Goal: Task Accomplishment & Management: Manage account settings

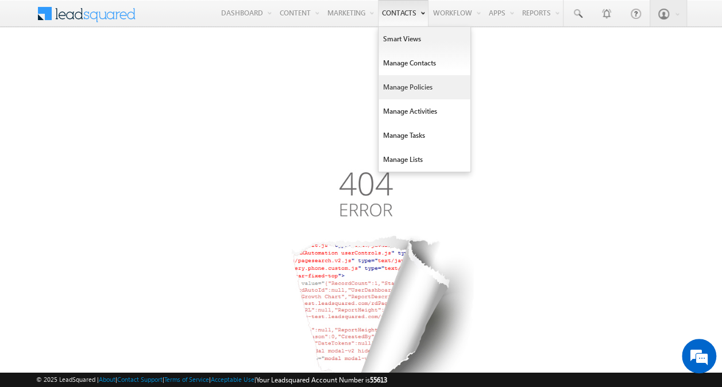
click at [403, 84] on link "Manage Policies" at bounding box center [424, 87] width 92 height 24
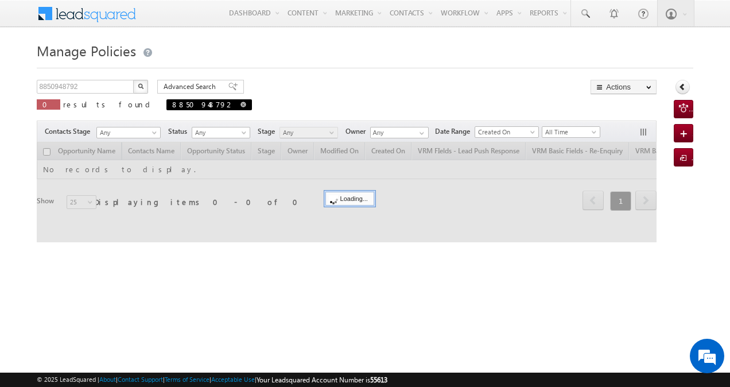
click at [241, 105] on span at bounding box center [244, 105] width 6 height 6
type input "Search Policies"
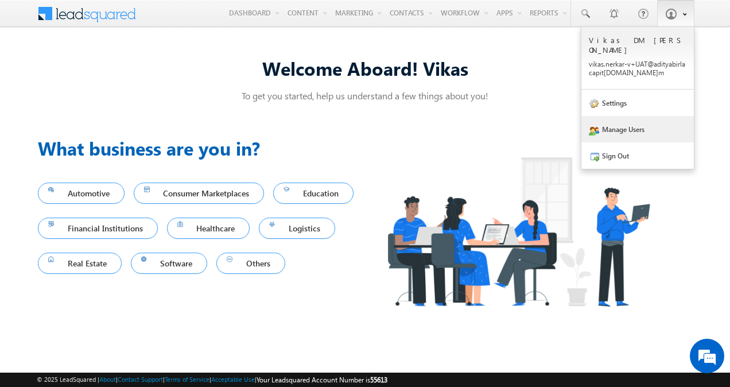
click at [642, 117] on link "Manage Users" at bounding box center [637, 129] width 113 height 26
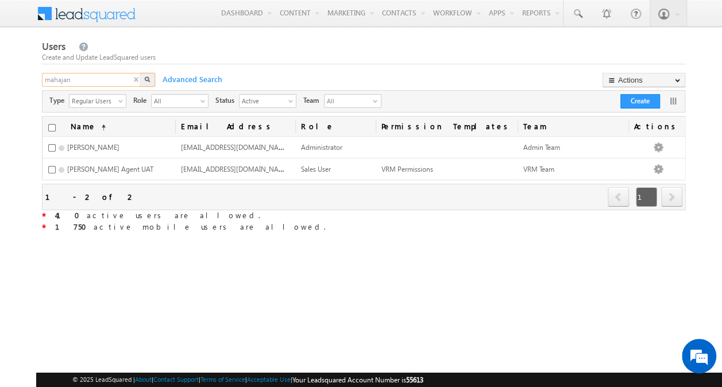
click at [110, 77] on input "mahajan" at bounding box center [92, 80] width 100 height 14
type input "bhushan"
click at [145, 75] on button "button" at bounding box center [147, 80] width 15 height 14
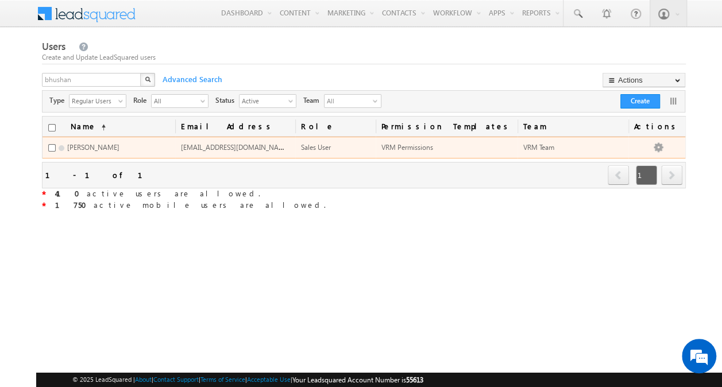
click at [228, 147] on span "bhushan.kurangale-v@adityabirlacapital.com" at bounding box center [236, 147] width 110 height 10
copy span "bhushan.kurangale-v@adityabirlacapital.com"
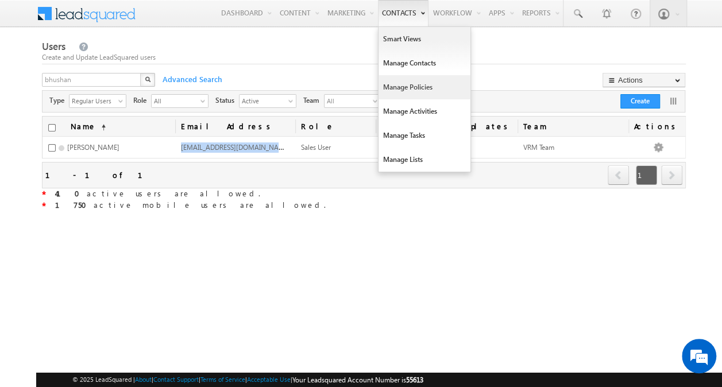
click at [405, 84] on link "Manage Policies" at bounding box center [424, 87] width 92 height 24
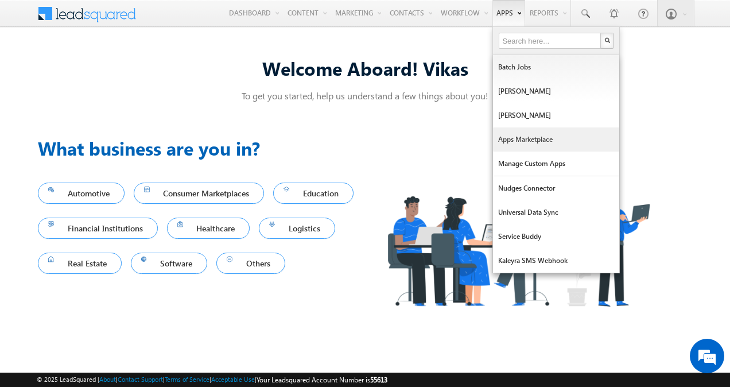
click at [508, 137] on link "Apps Marketplace" at bounding box center [556, 139] width 126 height 24
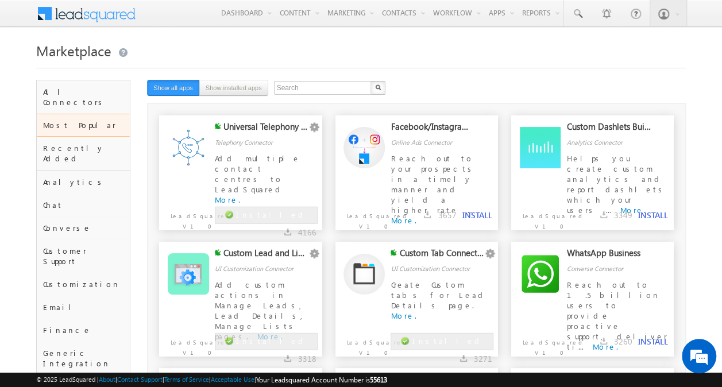
click at [301, 138] on div "Telephony Connector" at bounding box center [265, 135] width 101 height 26
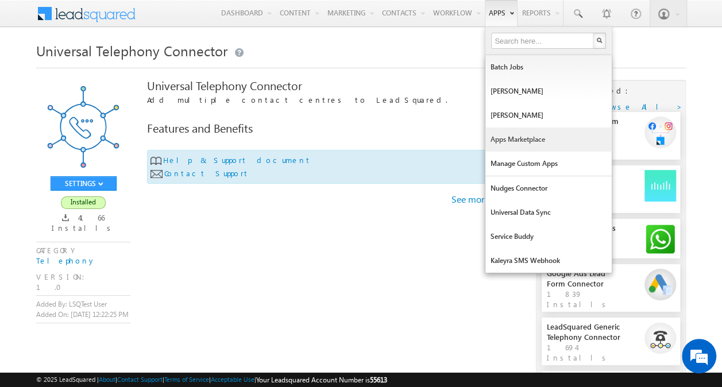
click at [499, 135] on link "Apps Marketplace" at bounding box center [548, 139] width 126 height 24
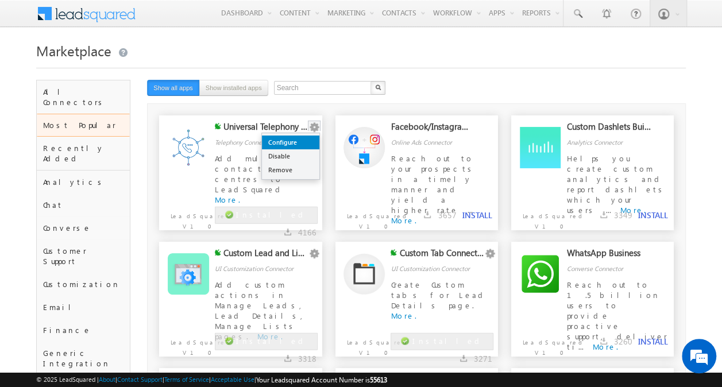
click at [303, 139] on link "Configure" at bounding box center [290, 142] width 57 height 14
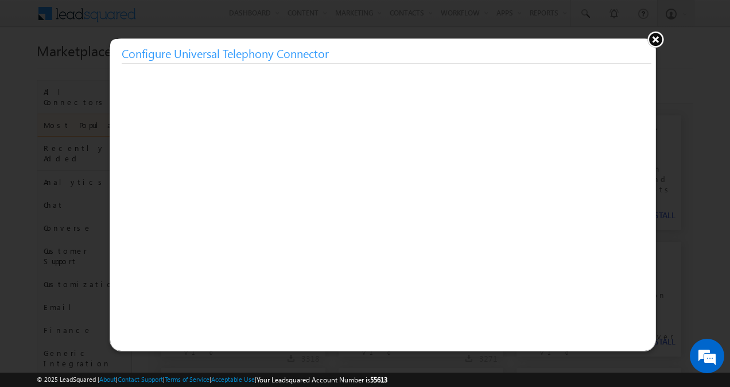
click at [659, 33] on button at bounding box center [655, 38] width 17 height 17
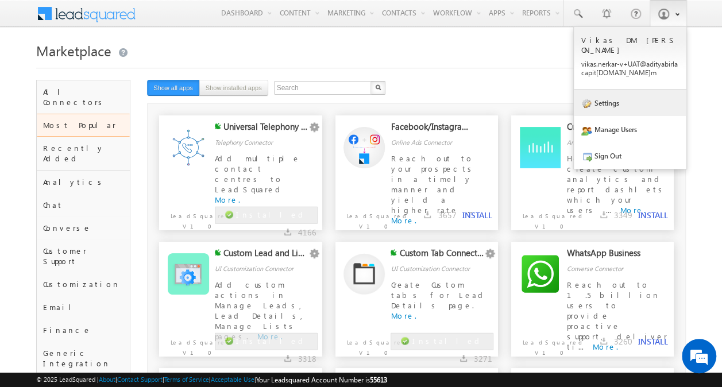
click at [630, 94] on link "Settings" at bounding box center [629, 103] width 113 height 26
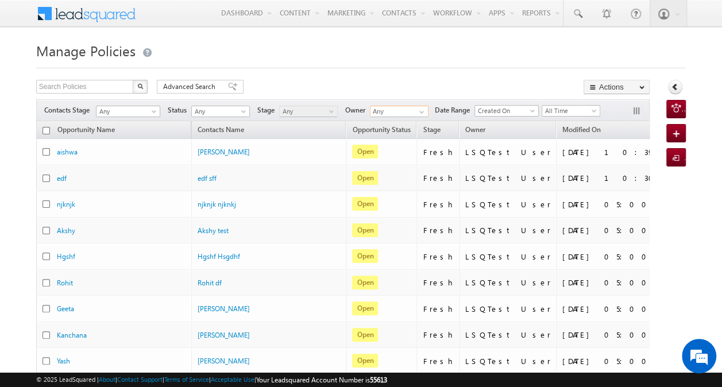
click at [408, 116] on input "Any" at bounding box center [399, 111] width 59 height 11
click at [426, 109] on span at bounding box center [421, 111] width 9 height 9
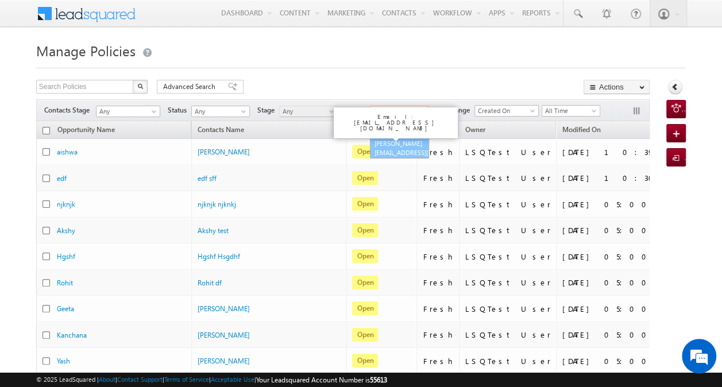
click at [402, 154] on link "Bhushan Kurangale bhushan.kurangale-v@adityabirlacapital.com" at bounding box center [399, 148] width 59 height 22
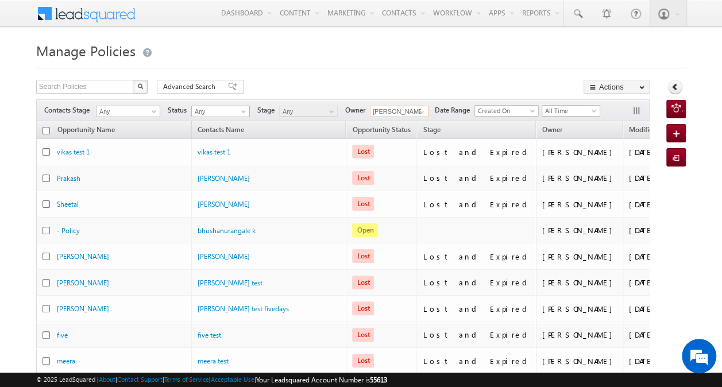
type input "[PERSON_NAME]"
click at [241, 109] on span at bounding box center [244, 113] width 9 height 9
click at [219, 152] on link "Lost" at bounding box center [221, 157] width 58 height 10
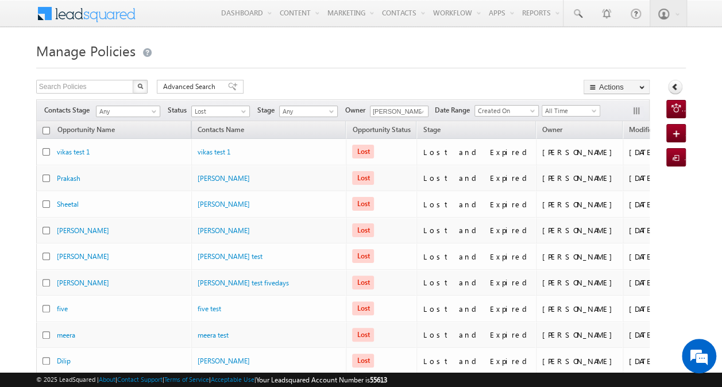
click at [47, 130] on input "checkbox" at bounding box center [45, 130] width 7 height 7
checkbox input "true"
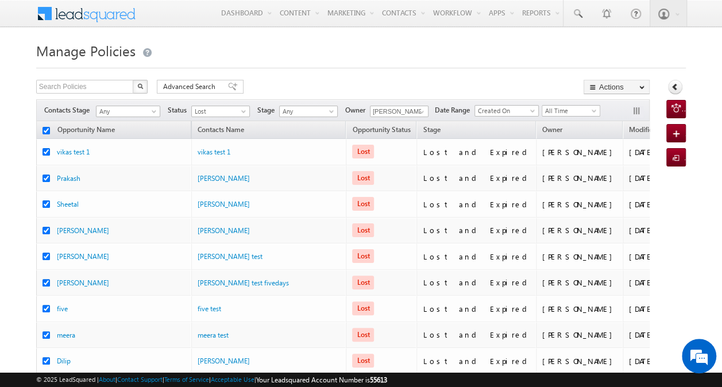
checkbox input "true"
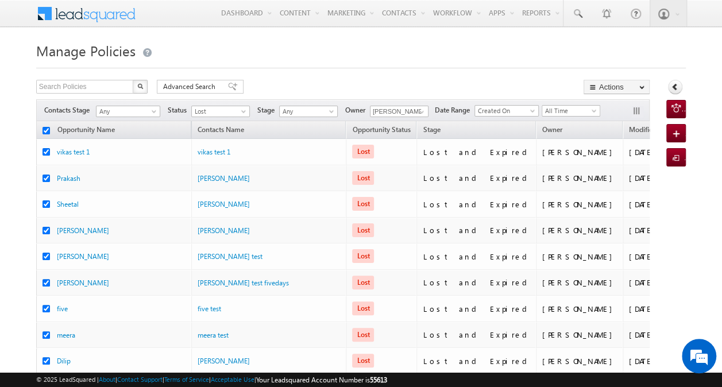
checkbox input "true"
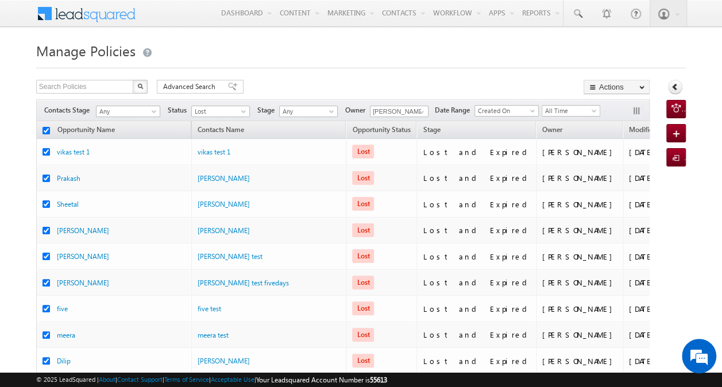
checkbox input "true"
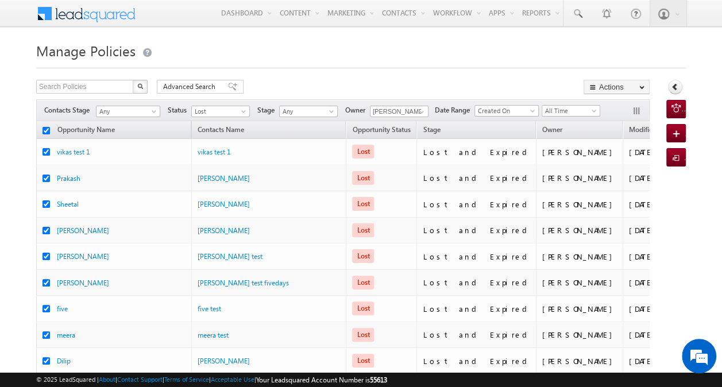
checkbox input "true"
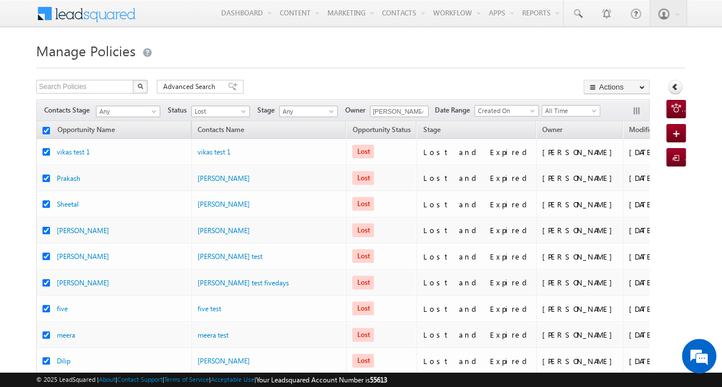
checkbox input "true"
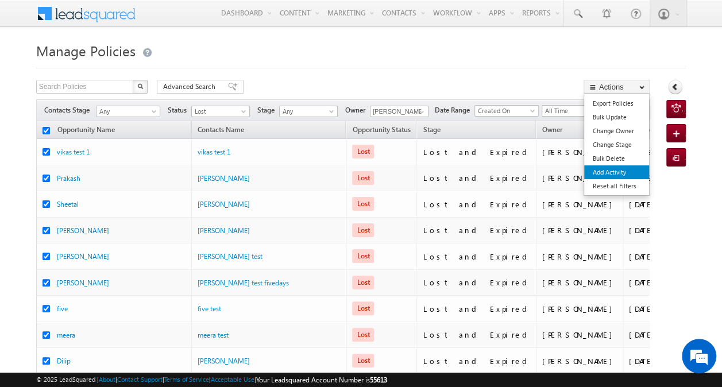
click at [619, 170] on link "Add Activity" at bounding box center [616, 172] width 65 height 14
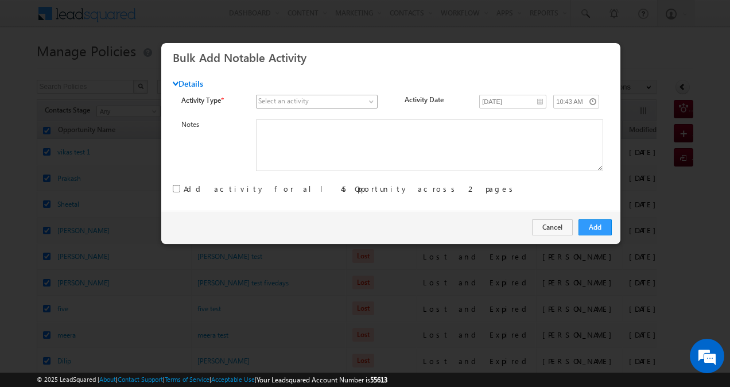
click at [369, 103] on span at bounding box center [372, 103] width 9 height 9
click at [559, 224] on button "Cancel" at bounding box center [552, 227] width 41 height 16
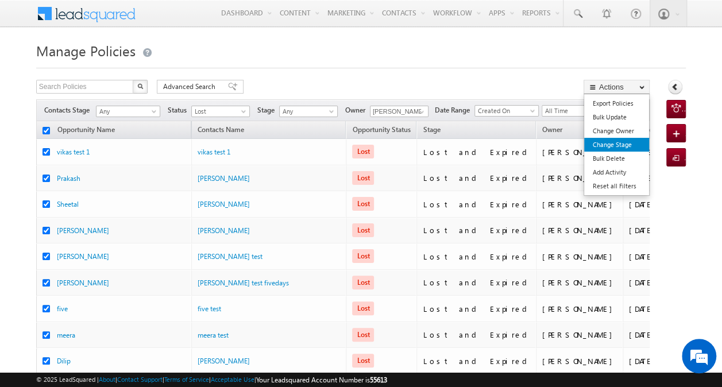
click at [626, 145] on link "Change Stage" at bounding box center [616, 145] width 65 height 14
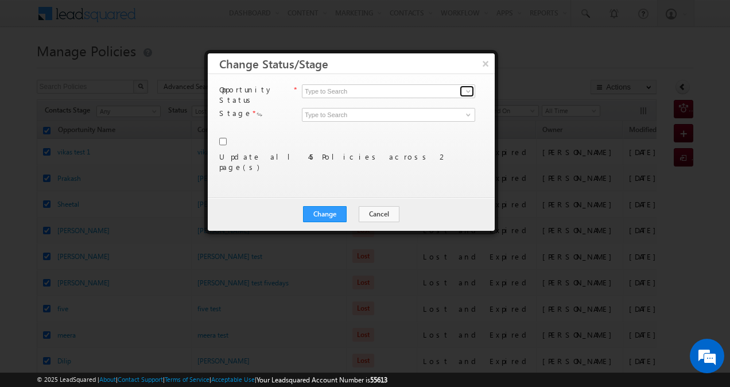
click at [467, 95] on span at bounding box center [468, 91] width 9 height 9
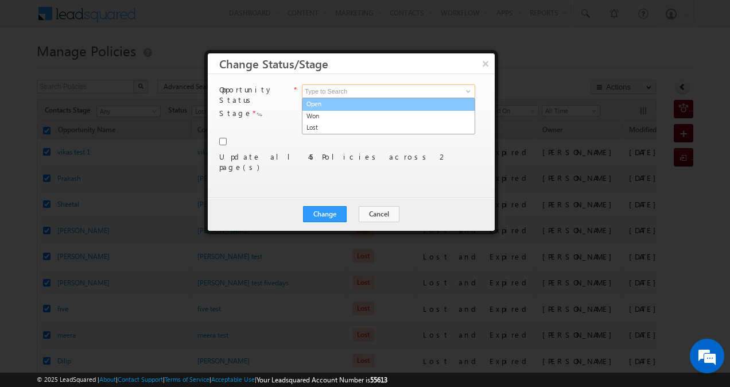
click at [452, 103] on link "Open" at bounding box center [388, 104] width 173 height 13
type input "Open"
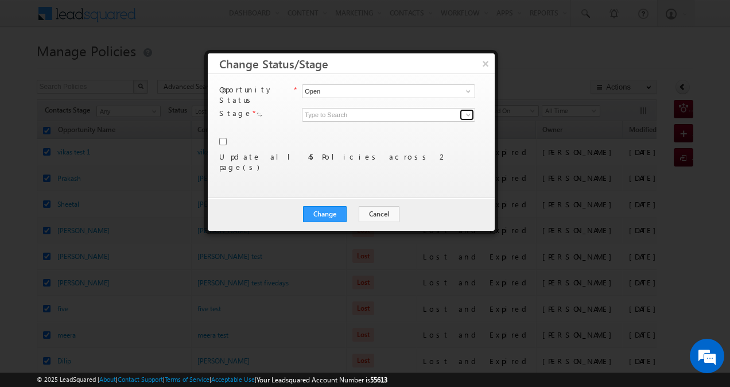
click at [470, 110] on span at bounding box center [468, 114] width 9 height 9
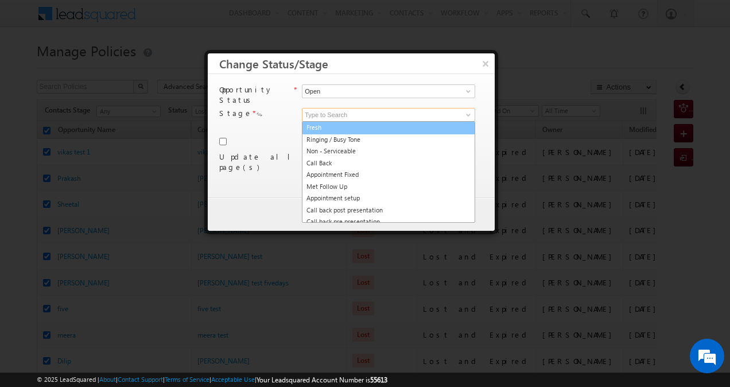
click at [439, 121] on link "Fresh" at bounding box center [388, 127] width 173 height 13
type input "Fresh"
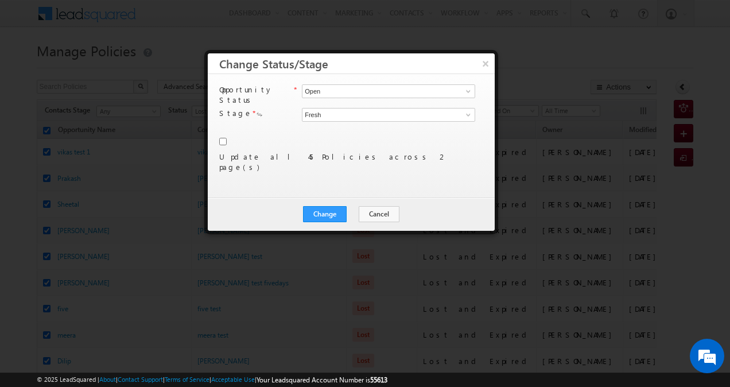
click at [222, 138] on input "checkbox" at bounding box center [222, 141] width 7 height 7
checkbox input "true"
click at [332, 212] on button "Change" at bounding box center [325, 214] width 44 height 16
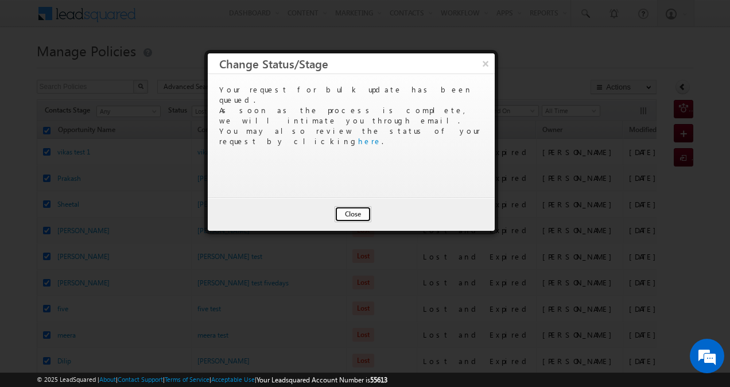
click at [356, 213] on button "Close" at bounding box center [353, 214] width 37 height 16
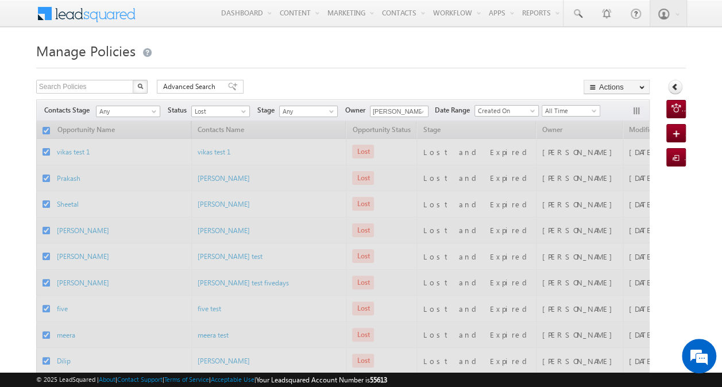
checkbox input "false"
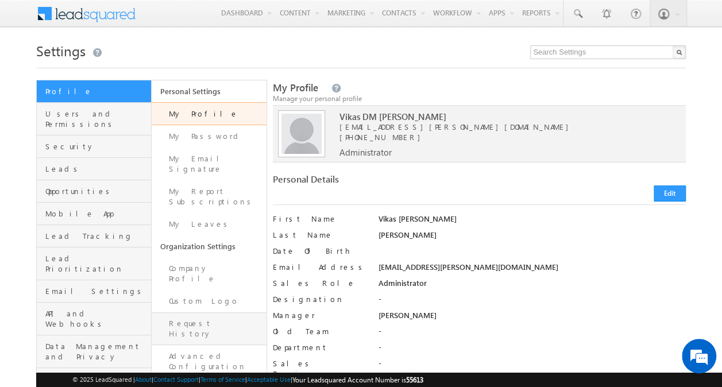
click at [211, 312] on link "Request History" at bounding box center [209, 328] width 115 height 33
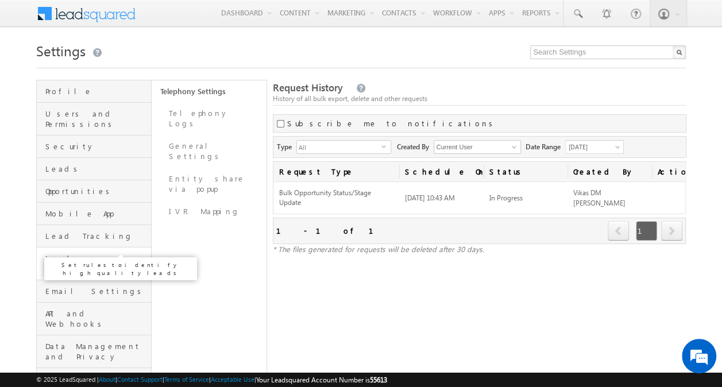
scroll to position [84, 0]
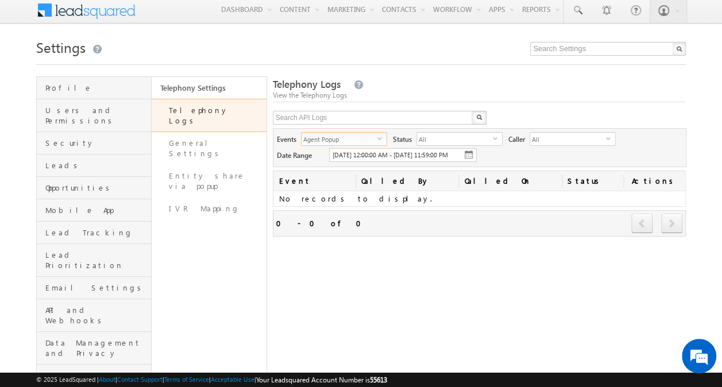
click at [379, 135] on span "select" at bounding box center [381, 137] width 9 height 5
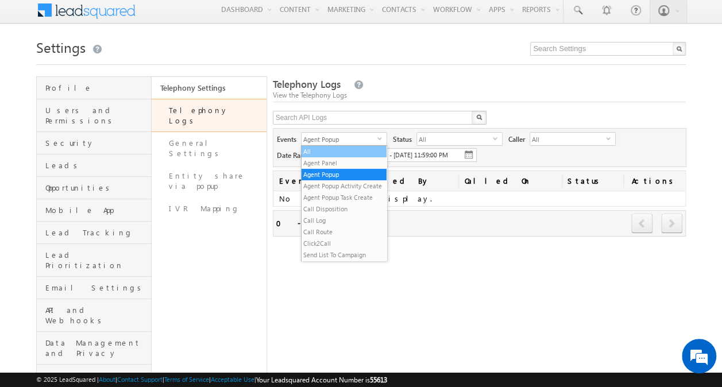
click at [347, 148] on li "All" at bounding box center [343, 151] width 85 height 11
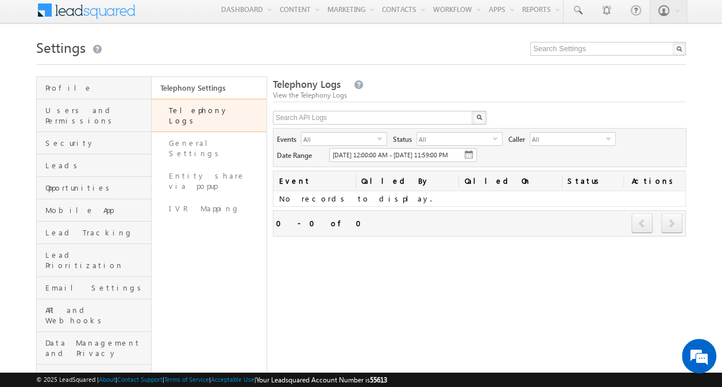
click at [366, 277] on div "Telephony Logs View the Telephony Logs X Events All select all Status All selec…" at bounding box center [479, 249] width 413 height 346
click at [381, 139] on span "select" at bounding box center [381, 137] width 9 height 5
click at [505, 158] on div "Events All select all Status All select All Caller All select all Date Range 10…" at bounding box center [479, 147] width 413 height 39
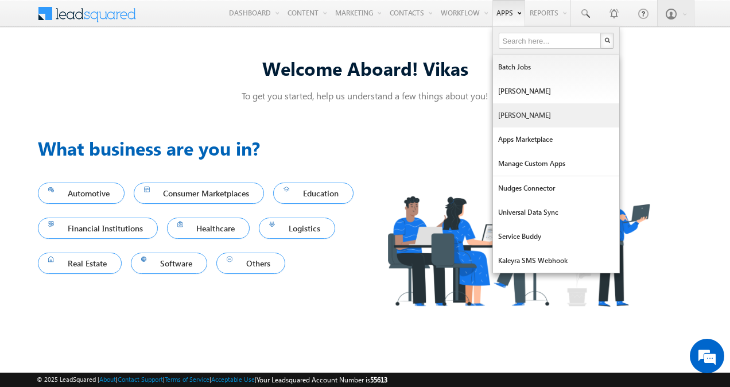
click at [515, 118] on link "[PERSON_NAME]" at bounding box center [556, 115] width 126 height 24
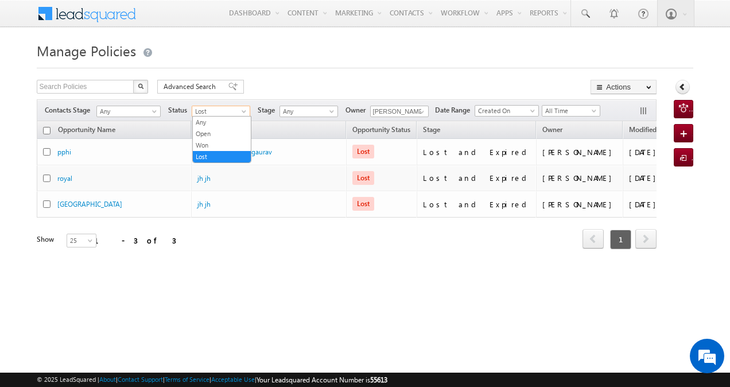
click at [239, 110] on span "Lost" at bounding box center [219, 111] width 55 height 10
click at [220, 123] on link "Any" at bounding box center [222, 122] width 58 height 10
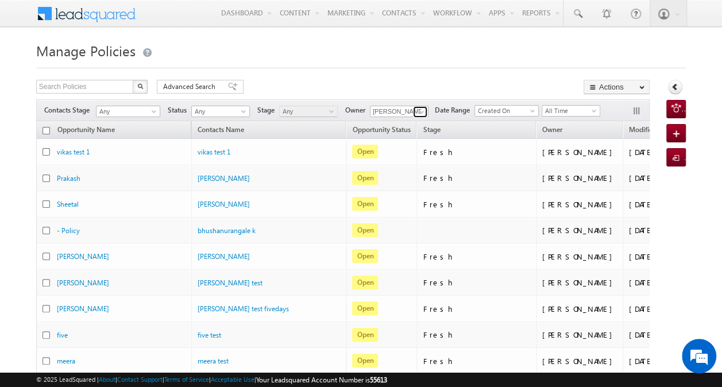
click at [422, 111] on span at bounding box center [421, 111] width 9 height 9
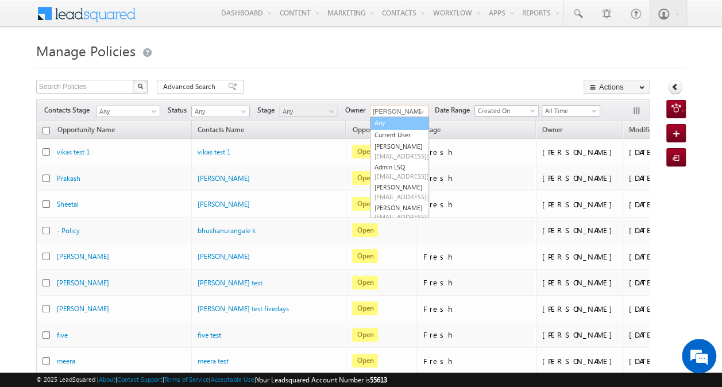
click at [404, 121] on link "Any" at bounding box center [399, 123] width 59 height 13
type input "Any"
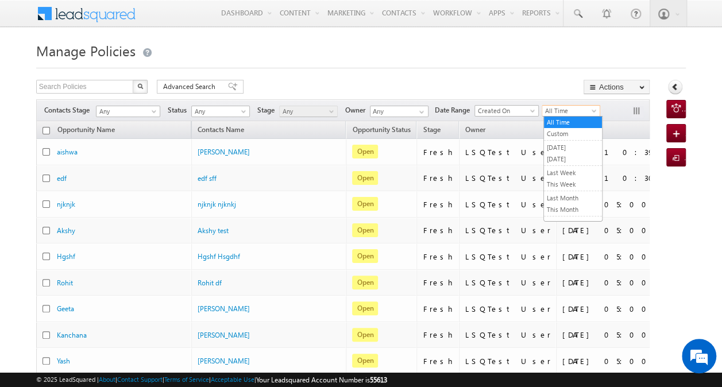
click at [548, 114] on span "All Time" at bounding box center [569, 111] width 55 height 10
click at [554, 154] on link "Today" at bounding box center [573, 159] width 58 height 10
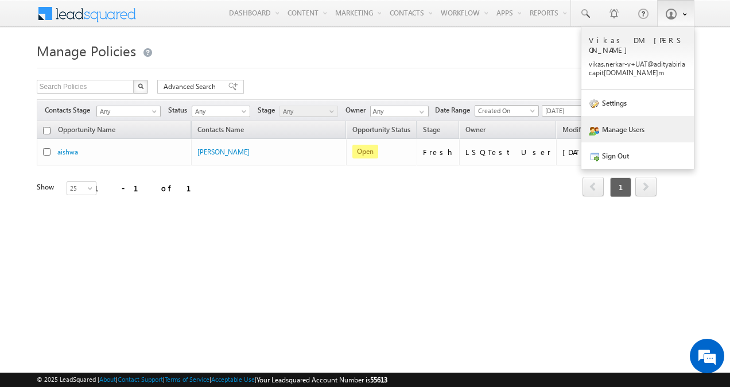
click at [639, 124] on link "Manage Users" at bounding box center [637, 129] width 113 height 26
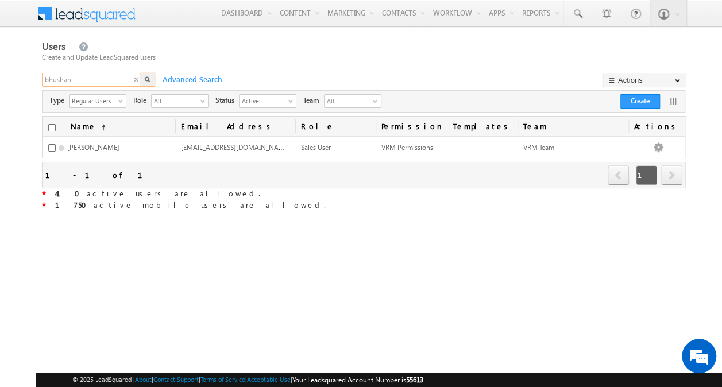
click at [103, 77] on input "bhushan" at bounding box center [92, 80] width 100 height 14
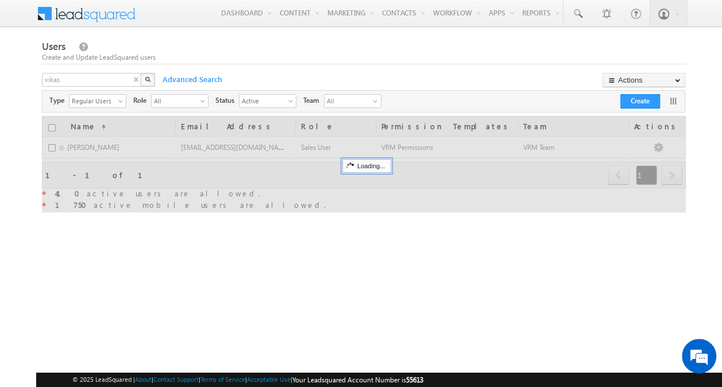
click at [145, 82] on img "button" at bounding box center [148, 79] width 6 height 6
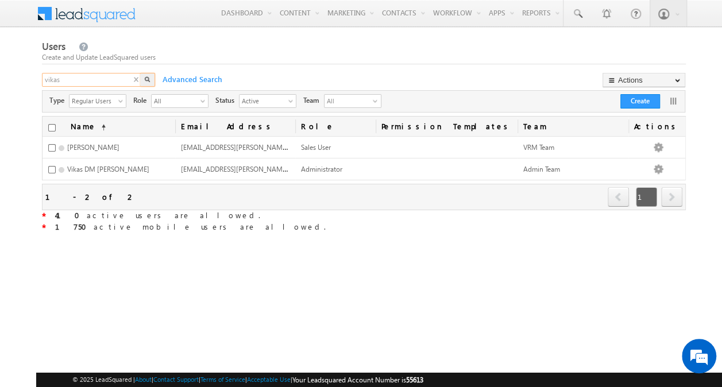
click at [117, 83] on input "vikas" at bounding box center [92, 80] width 100 height 14
type input "bhushan"
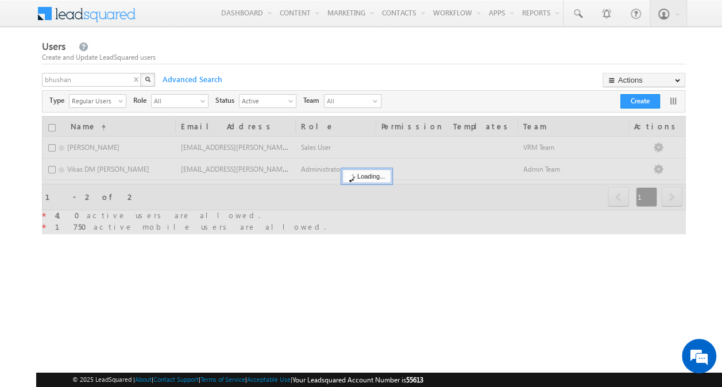
click at [147, 79] on img "button" at bounding box center [148, 79] width 6 height 6
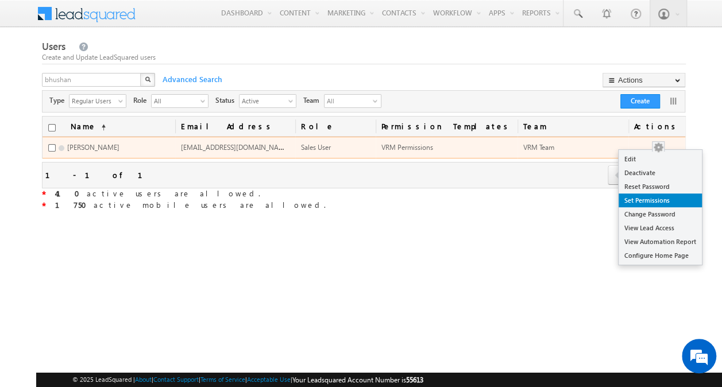
click at [661, 198] on link "Set Permissions" at bounding box center [659, 200] width 83 height 14
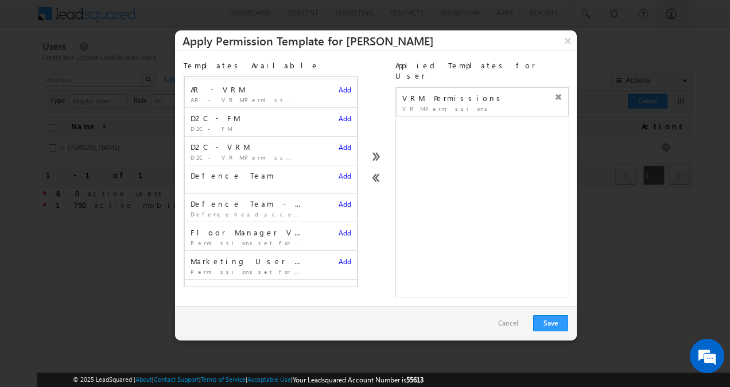
scroll to position [24, 0]
click at [339, 147] on span "Add" at bounding box center [345, 150] width 13 height 9
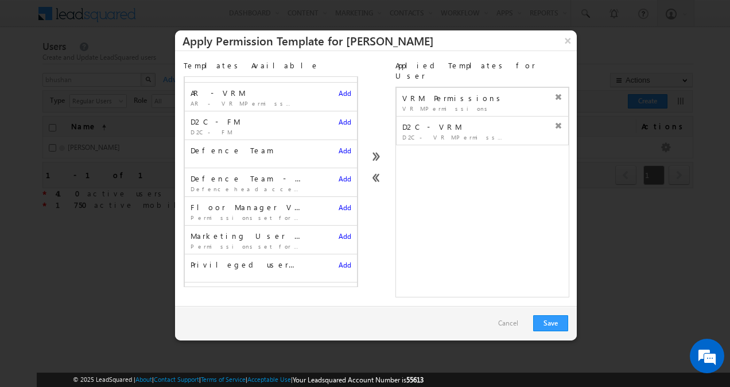
click at [554, 93] on icon at bounding box center [558, 97] width 8 height 8
click at [554, 315] on button "Save" at bounding box center [550, 323] width 35 height 16
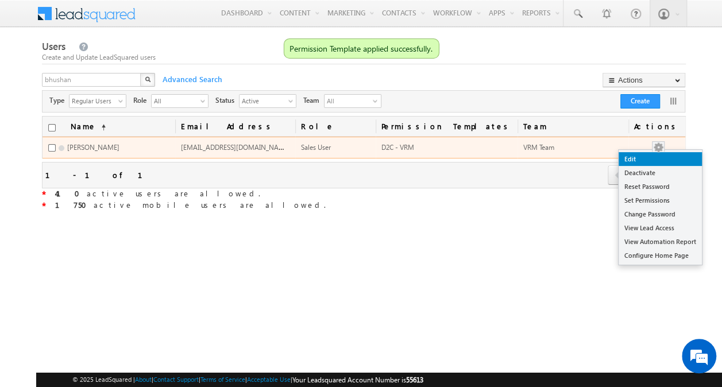
click at [657, 161] on link "Edit" at bounding box center [659, 159] width 83 height 14
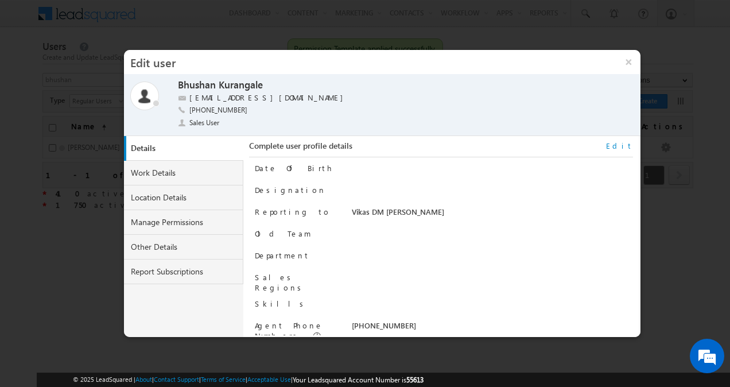
click at [629, 145] on link "Edit" at bounding box center [619, 146] width 27 height 10
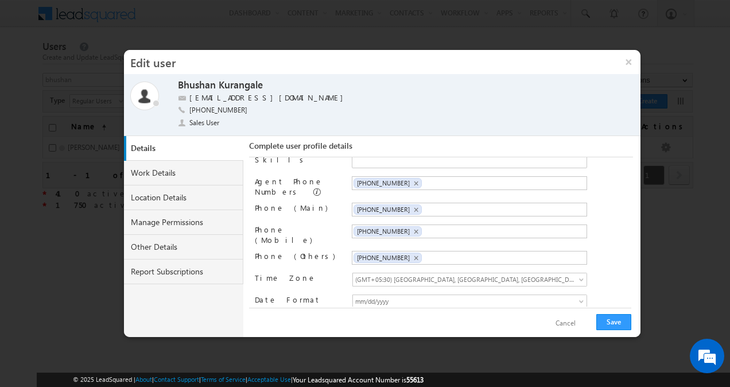
scroll to position [0, 0]
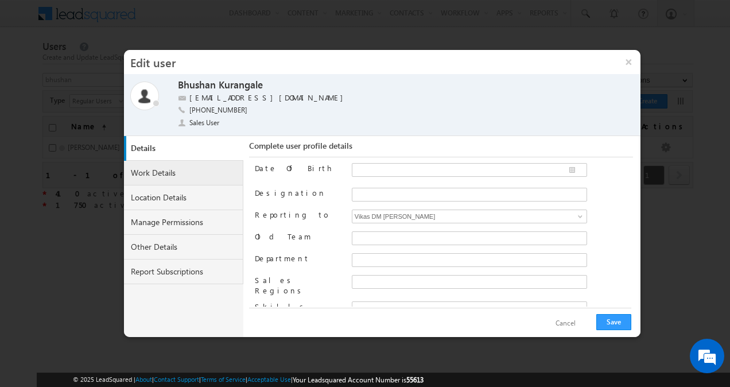
click at [174, 170] on link "Work Details" at bounding box center [183, 173] width 119 height 25
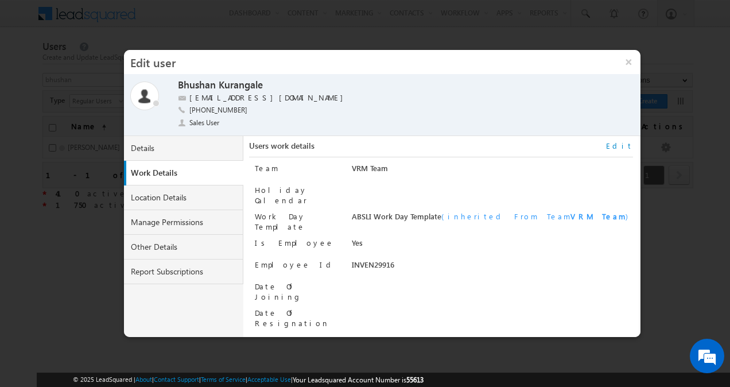
click at [627, 149] on link "Edit" at bounding box center [619, 146] width 27 height 10
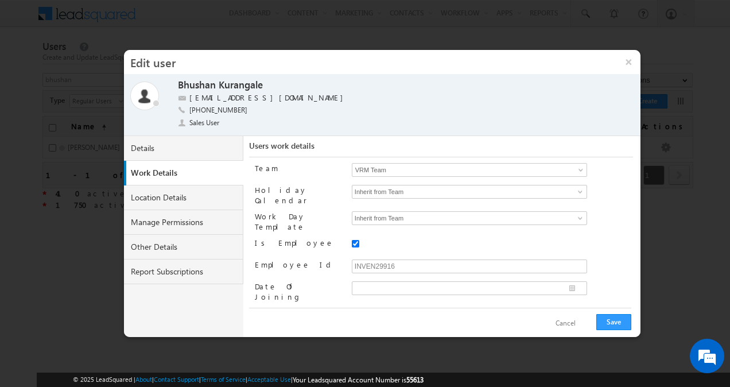
click at [579, 170] on span at bounding box center [581, 172] width 9 height 9
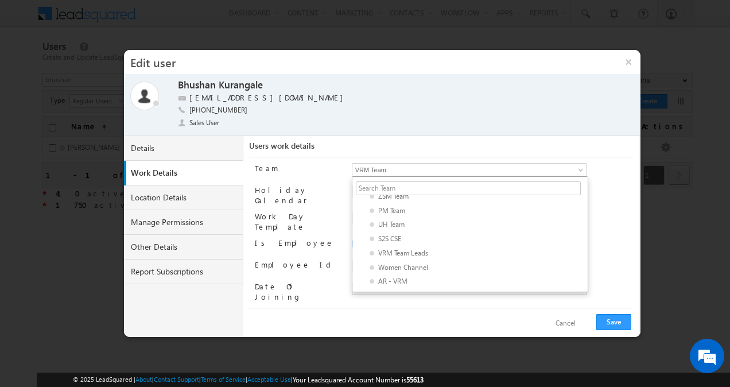
scroll to position [136, 0]
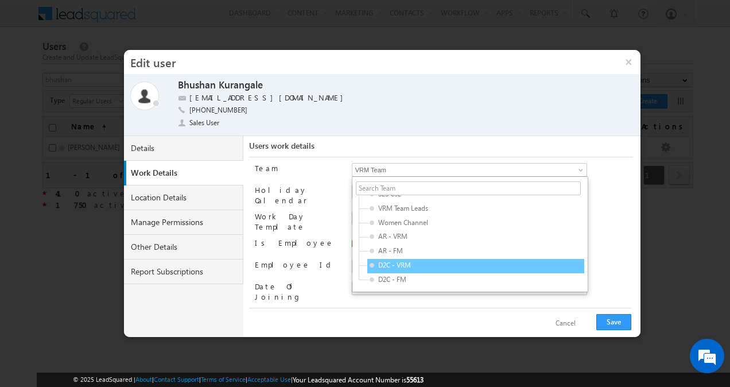
click at [476, 263] on div "D2C - VRM" at bounding box center [475, 266] width 217 height 14
type input "1c823800-0ef4-11f0-b09f-06552295b277"
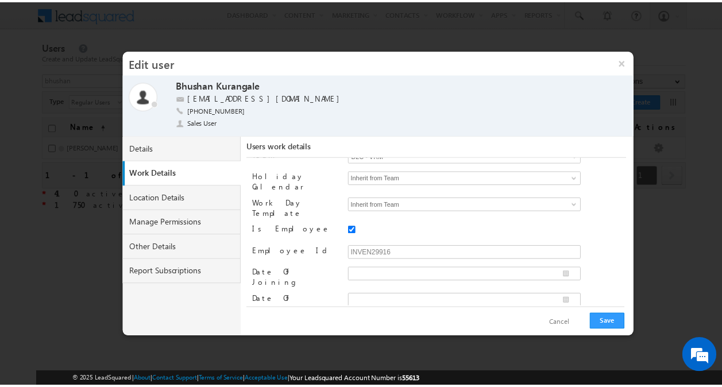
scroll to position [14, 0]
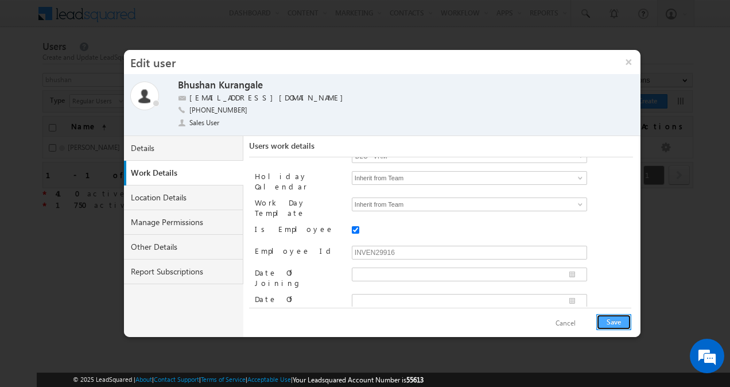
click at [611, 317] on button "Save" at bounding box center [613, 322] width 35 height 16
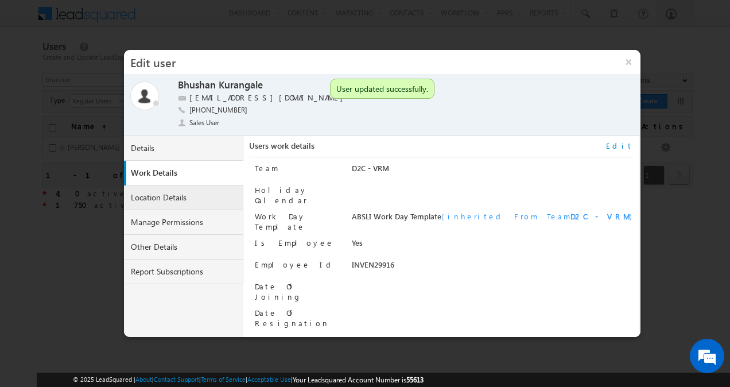
click at [194, 200] on link "Location Details" at bounding box center [183, 197] width 119 height 25
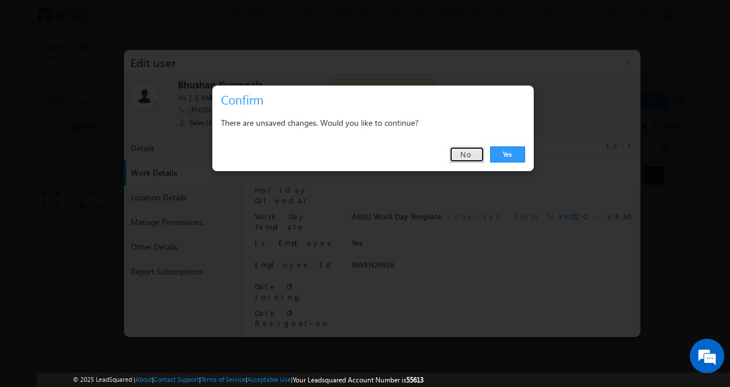
click at [467, 156] on link "No" at bounding box center [466, 154] width 35 height 16
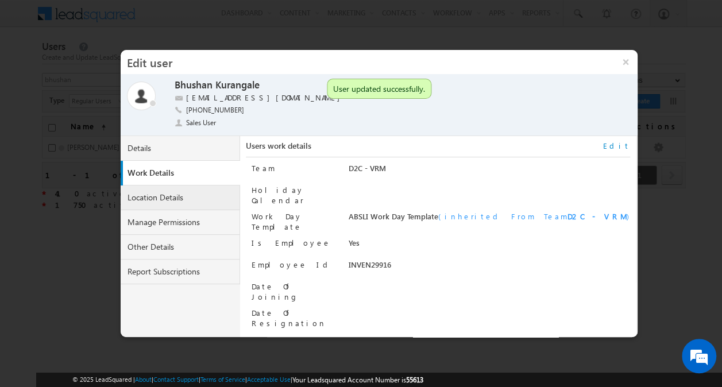
click at [169, 191] on link "Location Details" at bounding box center [180, 197] width 119 height 25
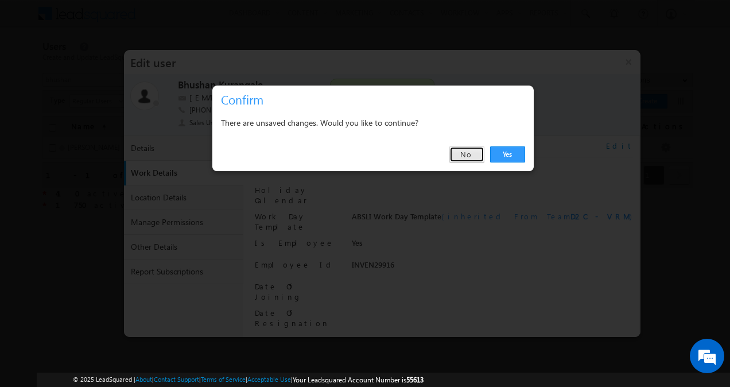
click at [472, 157] on link "No" at bounding box center [466, 154] width 35 height 16
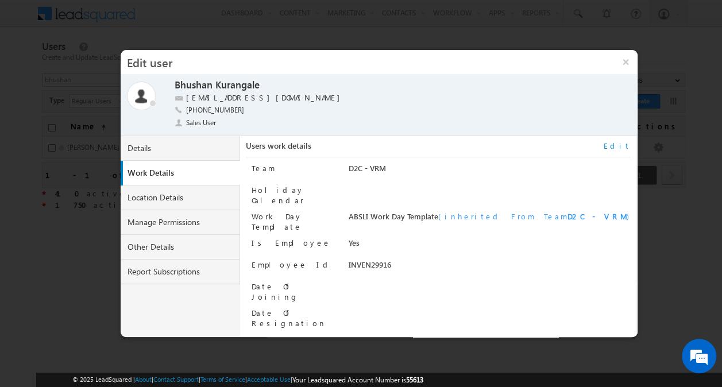
click at [625, 143] on link "Edit" at bounding box center [616, 146] width 27 height 10
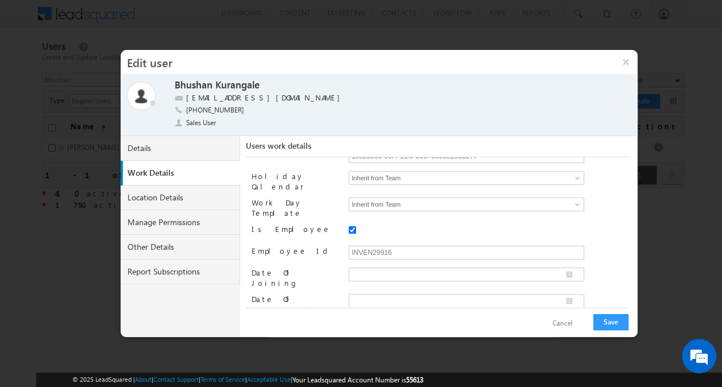
scroll to position [0, 0]
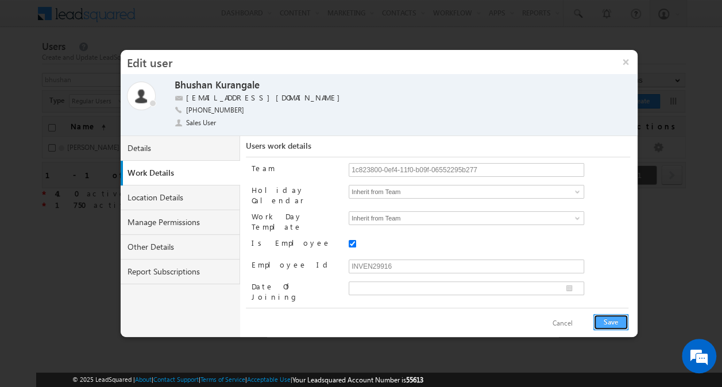
click at [606, 317] on button "Save" at bounding box center [610, 322] width 35 height 16
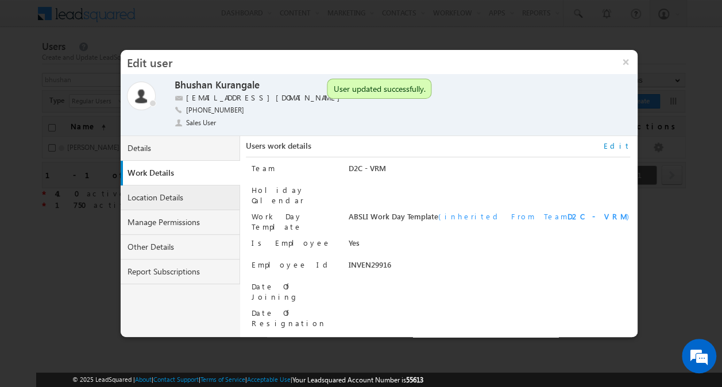
click at [196, 188] on link "Location Details" at bounding box center [180, 197] width 119 height 25
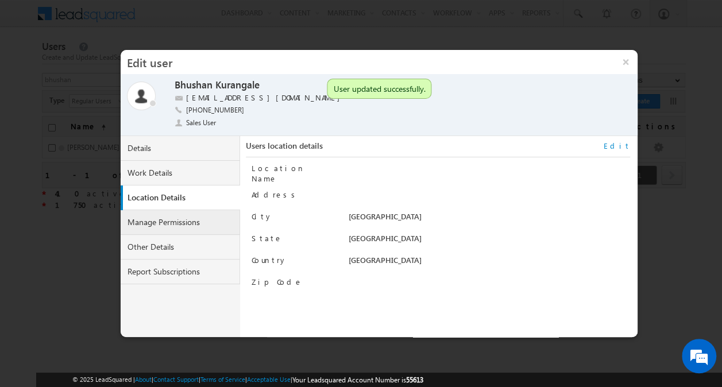
click at [181, 225] on link "Manage Permissions" at bounding box center [180, 222] width 119 height 25
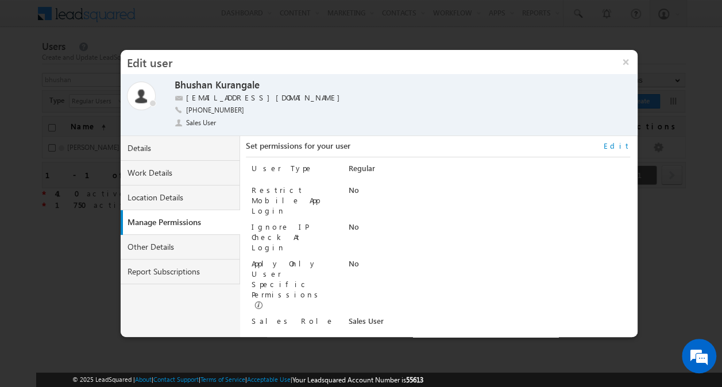
click at [625, 141] on link "Edit" at bounding box center [616, 146] width 27 height 10
select select "Sales_User"
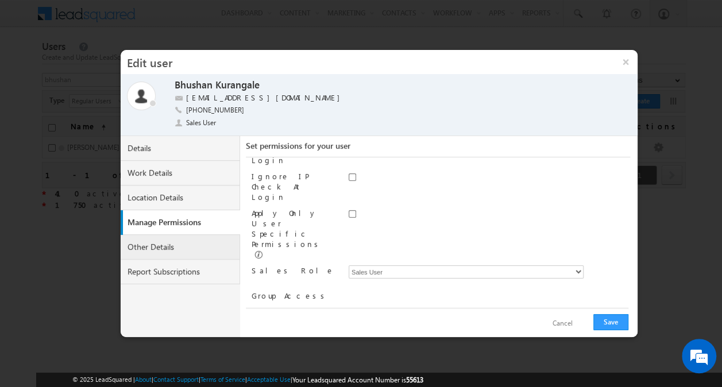
click at [180, 248] on link "Other Details" at bounding box center [180, 247] width 119 height 25
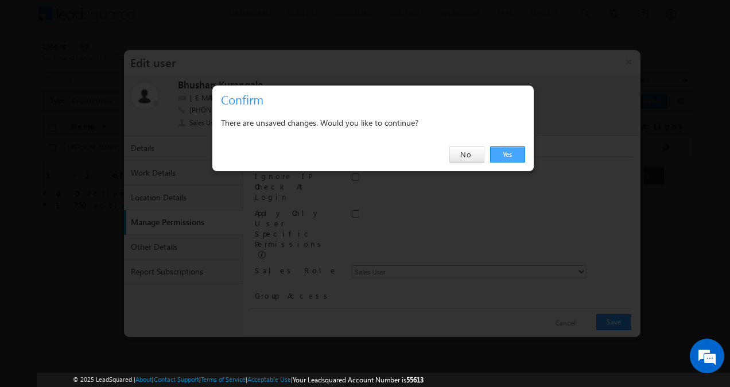
click at [503, 154] on link "Yes" at bounding box center [507, 154] width 35 height 16
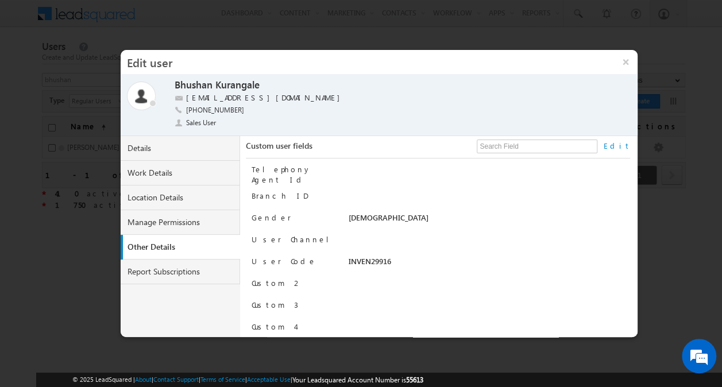
click at [626, 142] on link "Edit" at bounding box center [616, 146] width 27 height 10
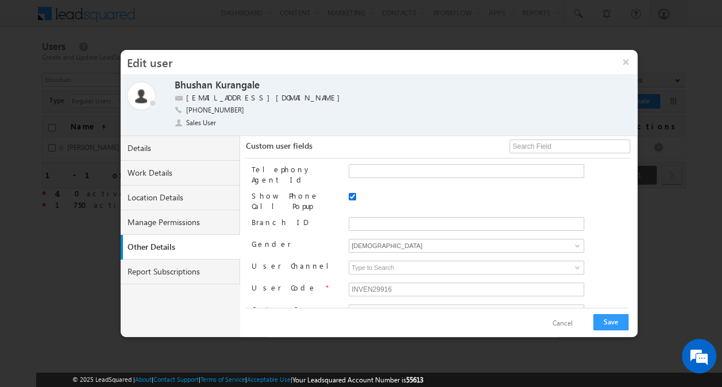
click at [351, 193] on input "Show Phone Call Popup" at bounding box center [351, 196] width 7 height 7
checkbox input "true"
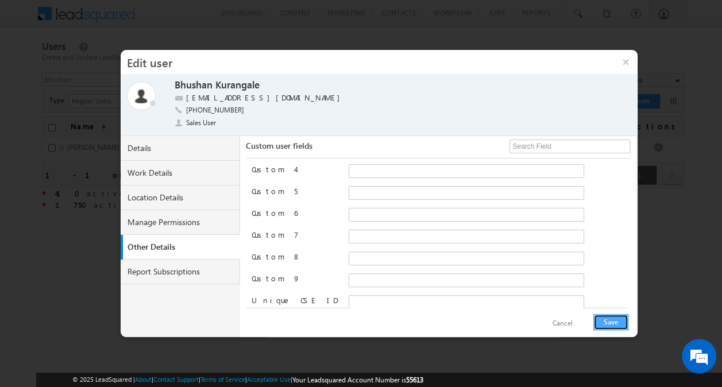
click at [611, 320] on button "Save" at bounding box center [610, 322] width 35 height 16
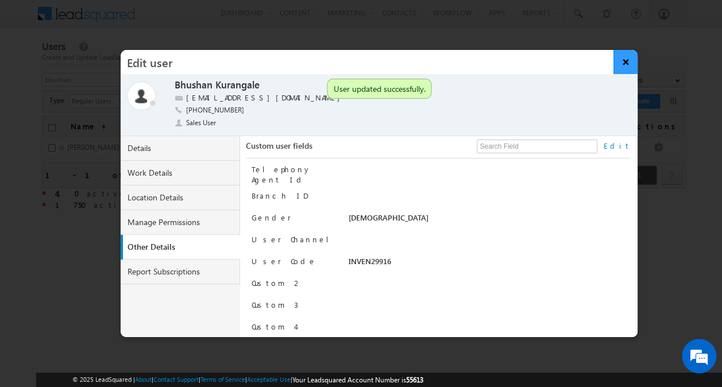
click at [626, 65] on button "×" at bounding box center [625, 62] width 25 height 24
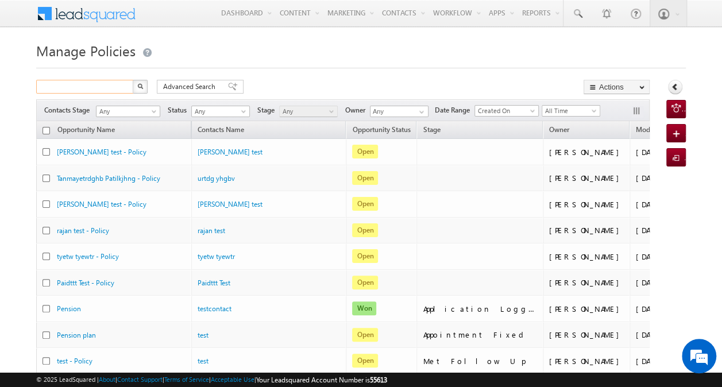
click at [99, 88] on input "text" at bounding box center [85, 87] width 98 height 14
paste input "7134067844"
type input "7134067844"
click at [140, 87] on img "button" at bounding box center [140, 86] width 6 height 6
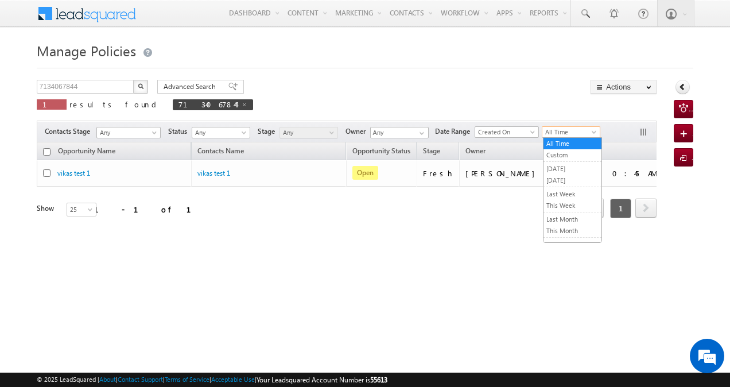
click at [565, 129] on span "All Time" at bounding box center [569, 132] width 55 height 10
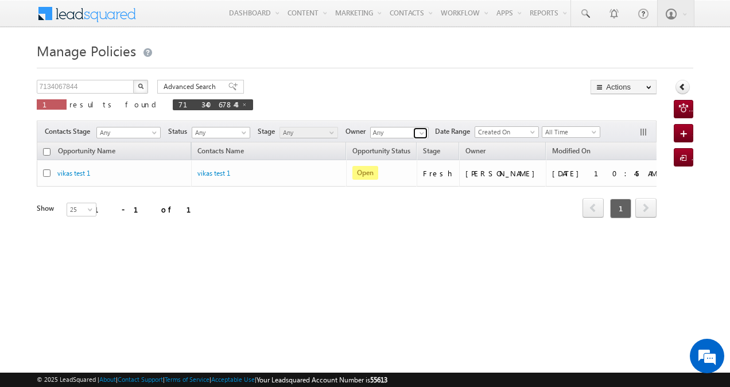
click at [420, 132] on span at bounding box center [421, 133] width 9 height 9
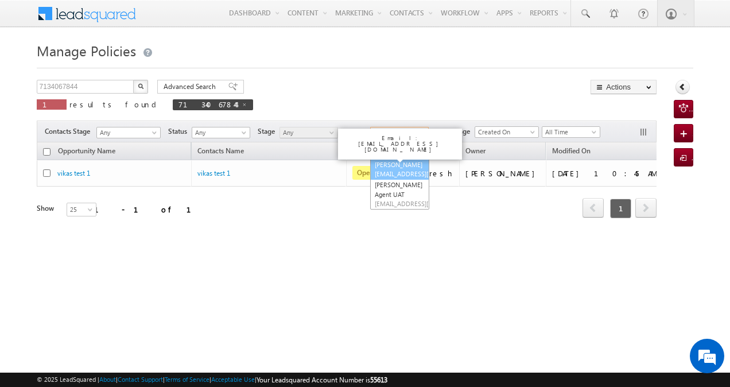
click at [404, 168] on link "Akshay Mahajan akshay.mahajan1-v+UAT@adityabirlacapital.com" at bounding box center [399, 169] width 59 height 22
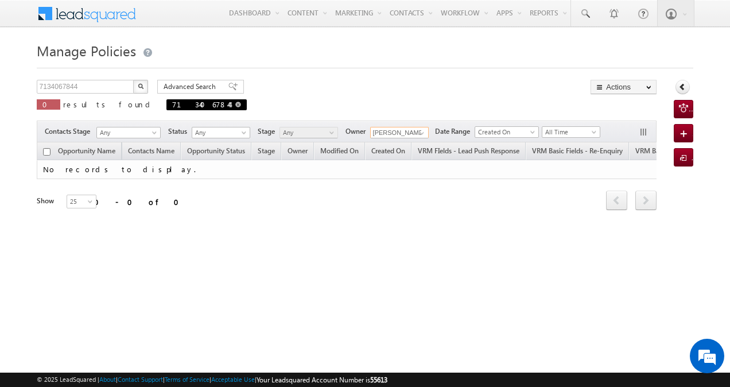
type input "Akshay Mahajan"
click at [235, 106] on span at bounding box center [238, 105] width 6 height 6
click at [235, 104] on span at bounding box center [238, 105] width 6 height 6
type input "Search Policies"
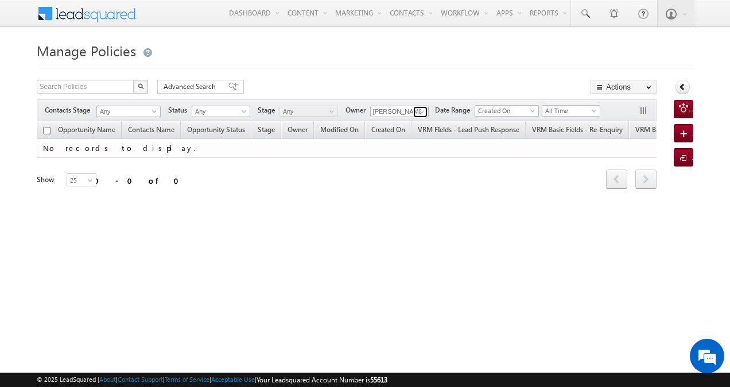
click at [420, 109] on span at bounding box center [421, 111] width 9 height 9
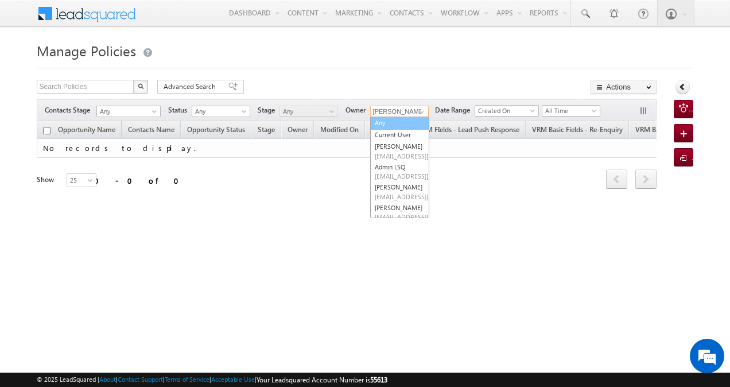
click at [381, 122] on link "Any" at bounding box center [399, 123] width 59 height 13
type input "Any"
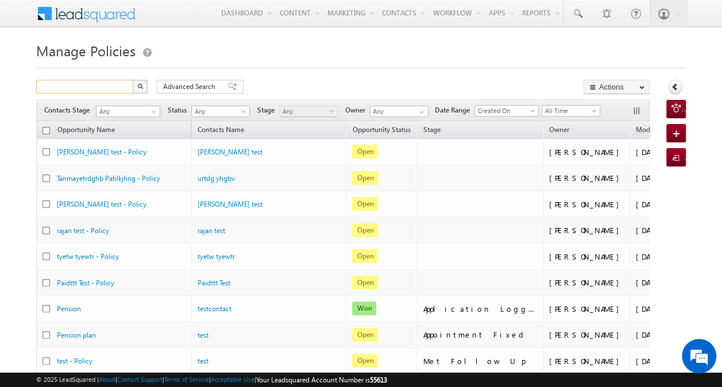
click at [108, 86] on input "text" at bounding box center [85, 87] width 98 height 14
type input "bapuso"
click at [141, 83] on button "button" at bounding box center [140, 87] width 15 height 14
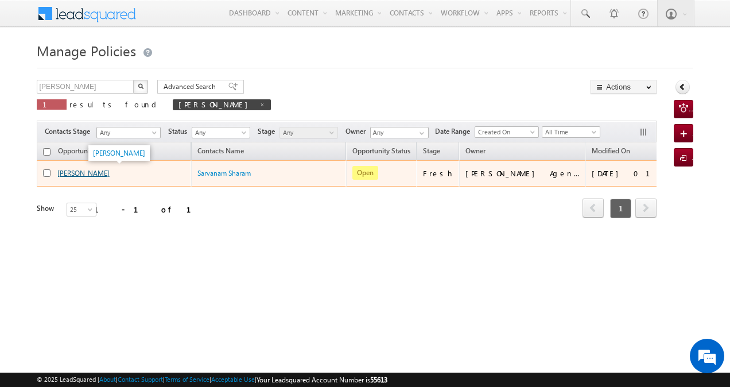
click at [86, 170] on link "Bapuso Pawar" at bounding box center [83, 173] width 52 height 9
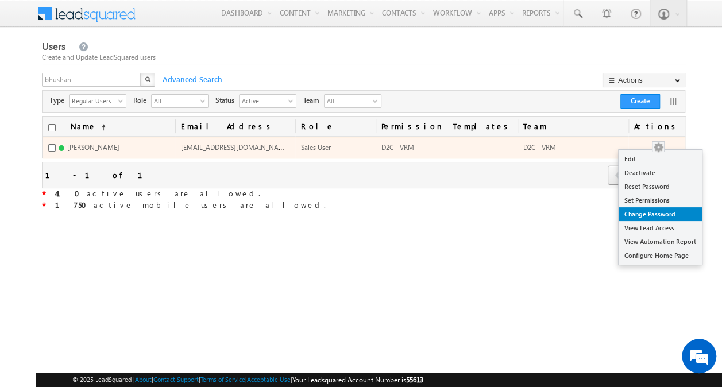
click at [651, 214] on link "Change Password" at bounding box center [659, 214] width 83 height 14
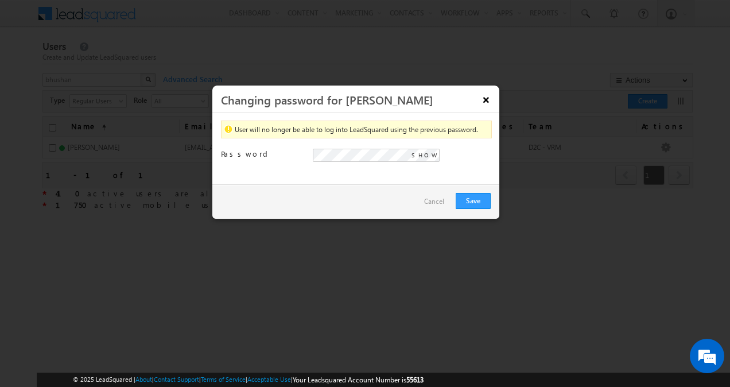
click at [487, 103] on button "×" at bounding box center [486, 100] width 18 height 20
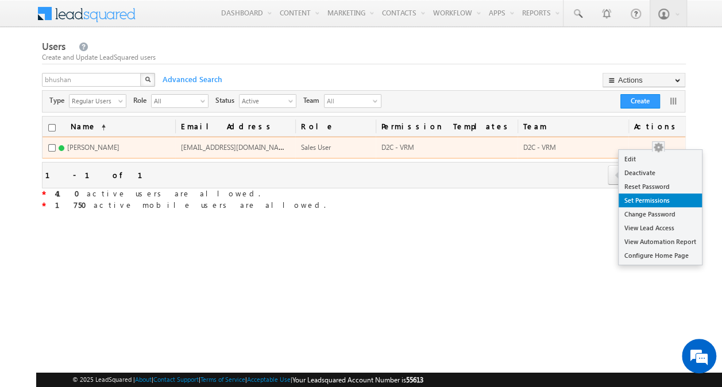
click at [654, 201] on link "Set Permissions" at bounding box center [659, 200] width 83 height 14
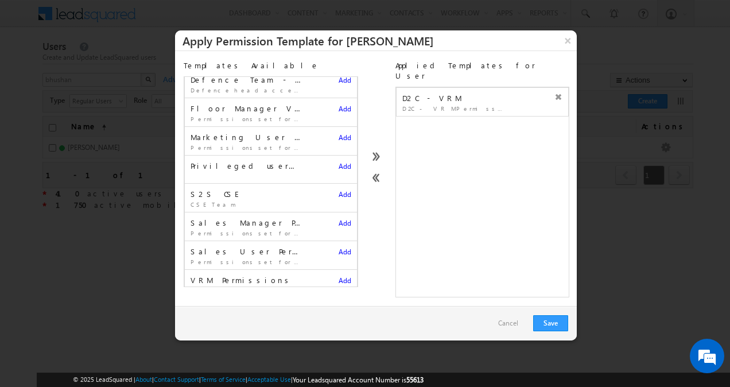
scroll to position [131, 0]
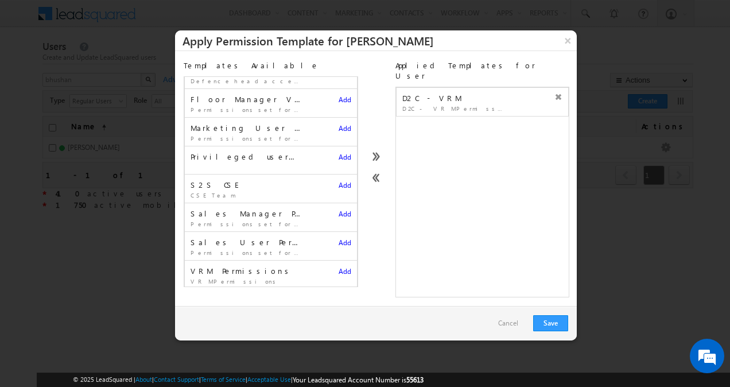
click at [339, 272] on span "Add" at bounding box center [345, 271] width 13 height 9
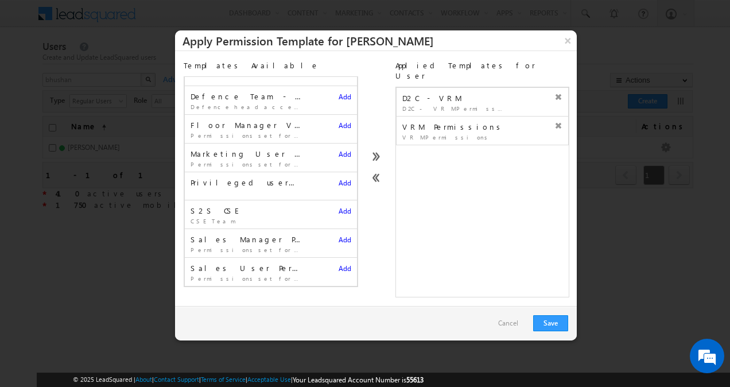
scroll to position [103, 0]
click at [554, 93] on icon at bounding box center [558, 97] width 8 height 8
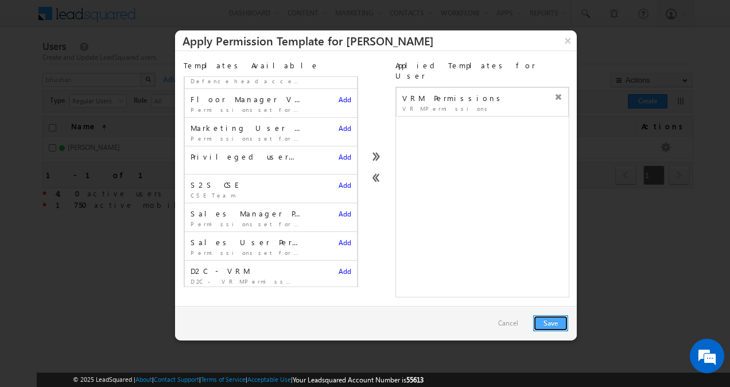
click at [541, 315] on button "Save" at bounding box center [550, 323] width 35 height 16
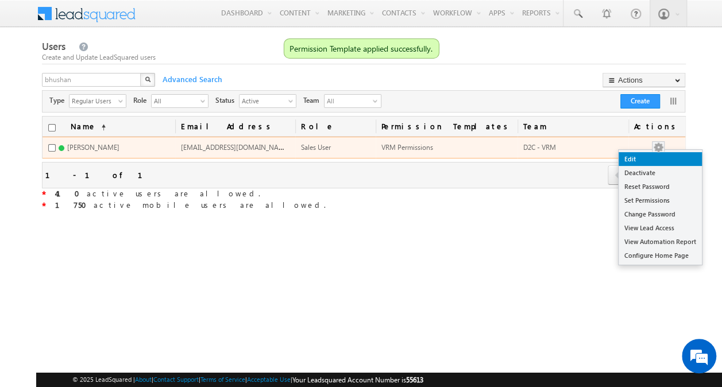
click at [656, 161] on link "Edit" at bounding box center [659, 159] width 83 height 14
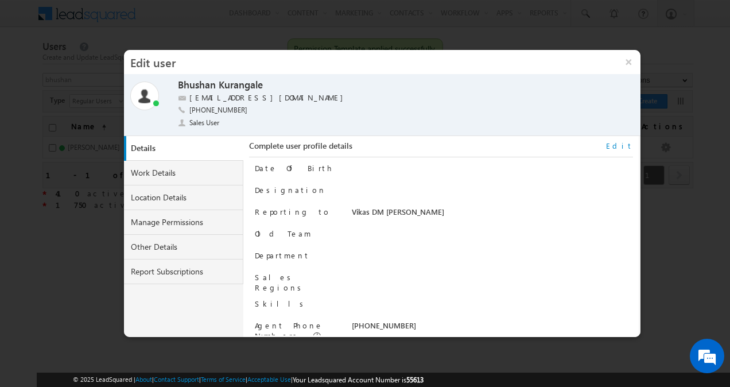
click at [628, 143] on link "Edit" at bounding box center [619, 146] width 27 height 10
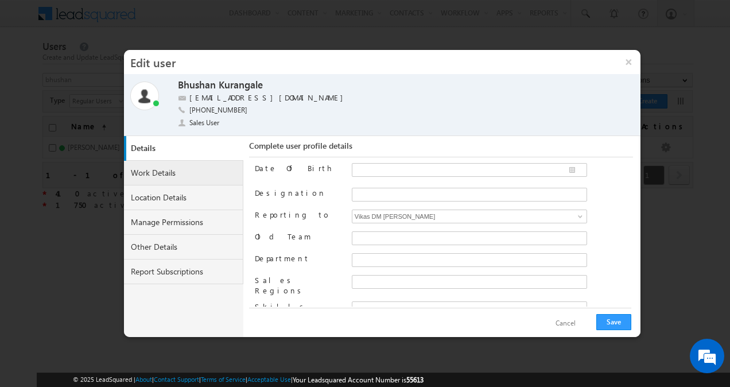
click at [212, 174] on link "Work Details" at bounding box center [183, 173] width 119 height 25
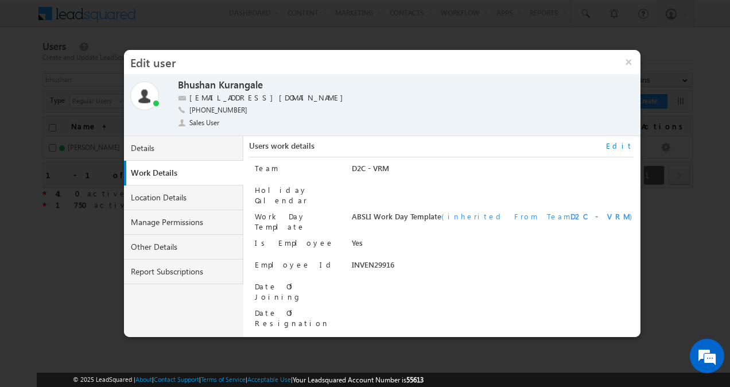
click at [626, 142] on link "Edit" at bounding box center [619, 146] width 27 height 10
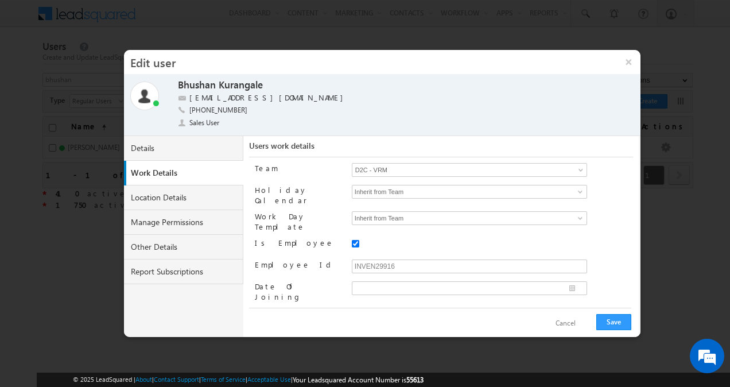
click at [561, 167] on link "D2C - VRM" at bounding box center [469, 170] width 235 height 14
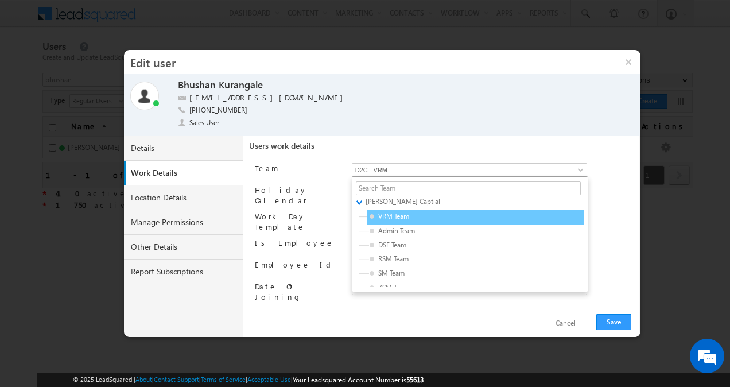
click at [478, 220] on div "VRM Team" at bounding box center [475, 217] width 217 height 14
type input "63947d49-95ef-11eb-b051-02c8554500f4"
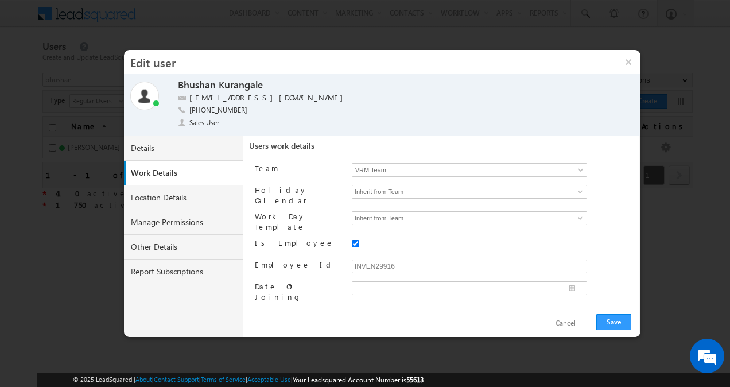
click at [592, 238] on div at bounding box center [492, 246] width 281 height 16
click at [608, 323] on button "Save" at bounding box center [613, 322] width 35 height 16
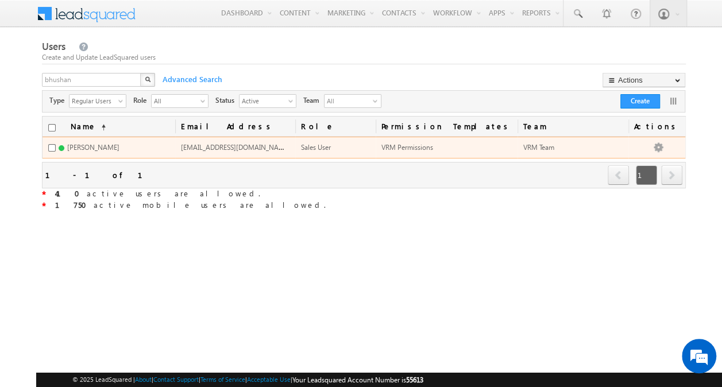
click at [259, 145] on span "[EMAIL_ADDRESS][DOMAIN_NAME]" at bounding box center [236, 147] width 110 height 10
copy span "[EMAIL_ADDRESS][DOMAIN_NAME]"
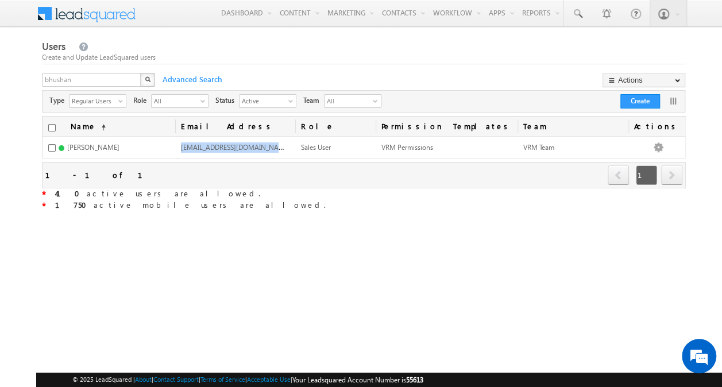
drag, startPoint x: 657, startPoint y: 217, endPoint x: 565, endPoint y: 238, distance: 94.7
click at [565, 238] on div "Users Create and Update LeadSquared users bhushan X Advanced Search Actions Imp…" at bounding box center [363, 211] width 643 height 346
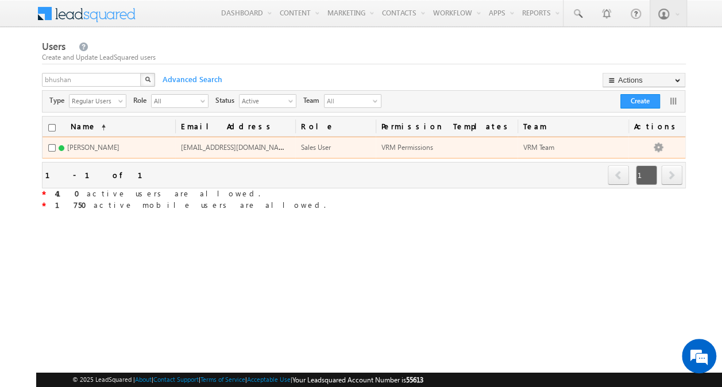
drag, startPoint x: 565, startPoint y: 238, endPoint x: 666, endPoint y: 139, distance: 141.3
click at [666, 139] on td "Edit Deactivate Reset Password Set Permissions Change Password View Lead Access…" at bounding box center [656, 148] width 57 height 22
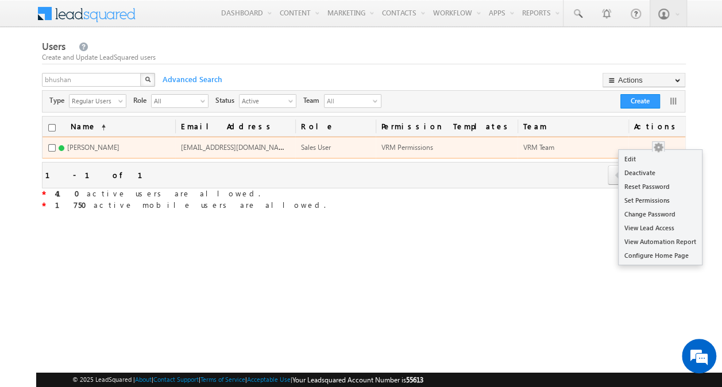
click at [664, 143] on button "button" at bounding box center [657, 147] width 11 height 11
click at [654, 206] on link "Set Permissions" at bounding box center [659, 200] width 83 height 14
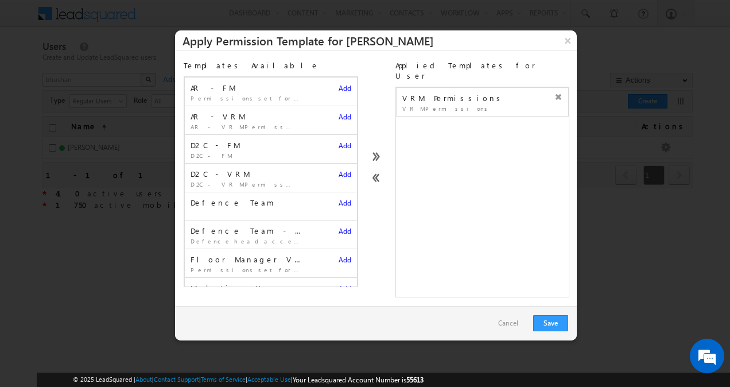
click at [339, 173] on span "Add" at bounding box center [345, 174] width 13 height 9
click at [554, 93] on icon at bounding box center [558, 97] width 8 height 8
click at [542, 315] on button "Save" at bounding box center [550, 323] width 35 height 16
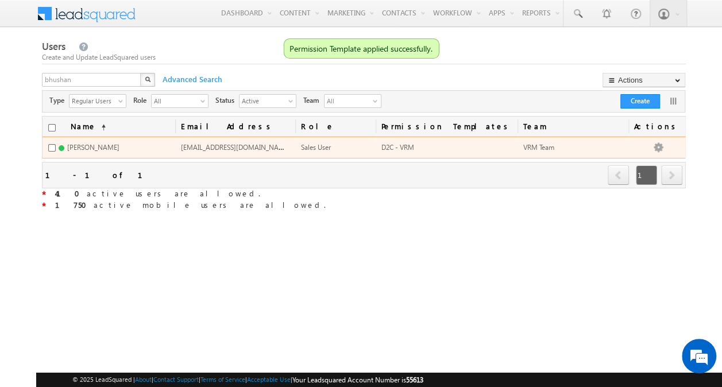
click at [674, 145] on td "Edit Deactivate Reset Password Set Permissions Change Password View Lead Access…" at bounding box center [656, 148] width 57 height 22
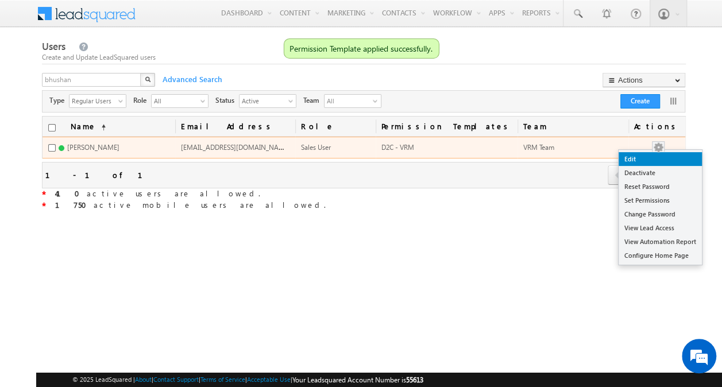
click at [657, 161] on link "Edit" at bounding box center [659, 159] width 83 height 14
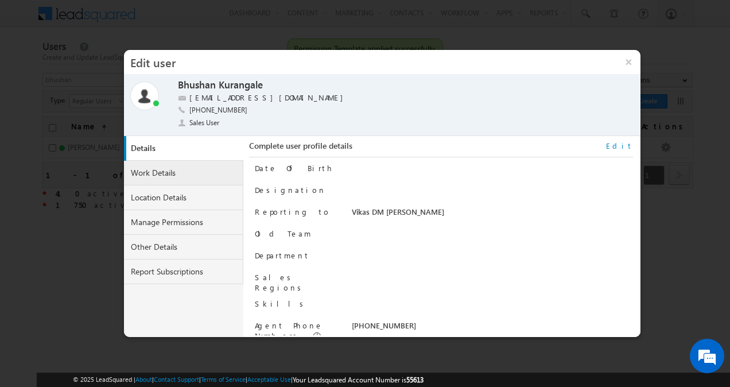
click at [192, 177] on link "Work Details" at bounding box center [183, 173] width 119 height 25
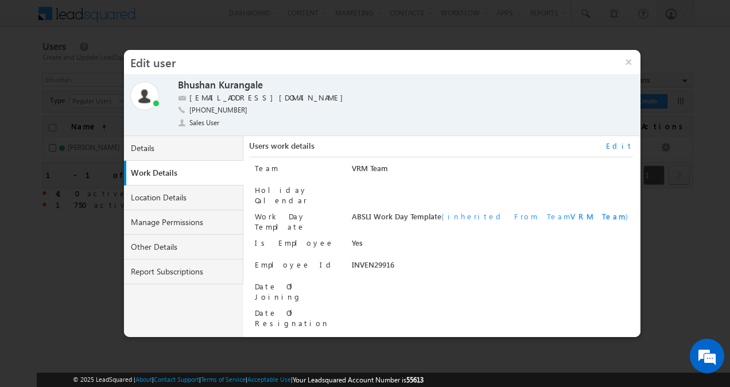
click at [625, 147] on link "Edit" at bounding box center [619, 146] width 27 height 10
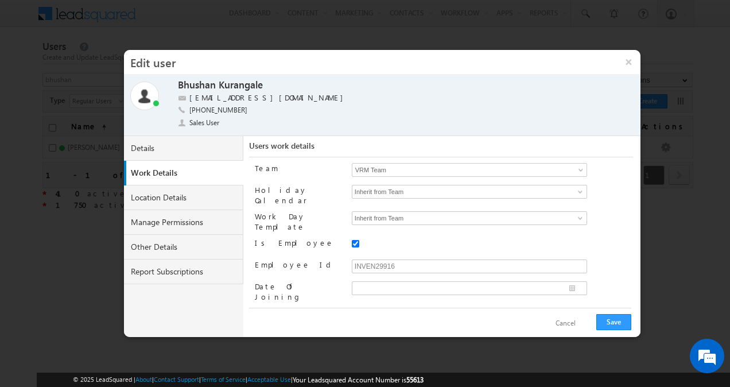
click at [570, 169] on link "VRM Team" at bounding box center [469, 170] width 235 height 14
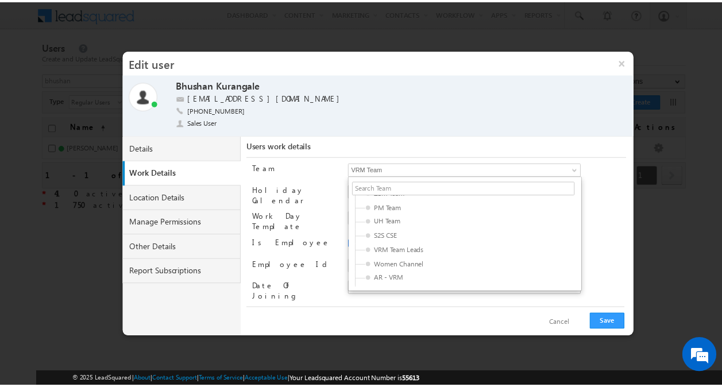
scroll to position [134, 0]
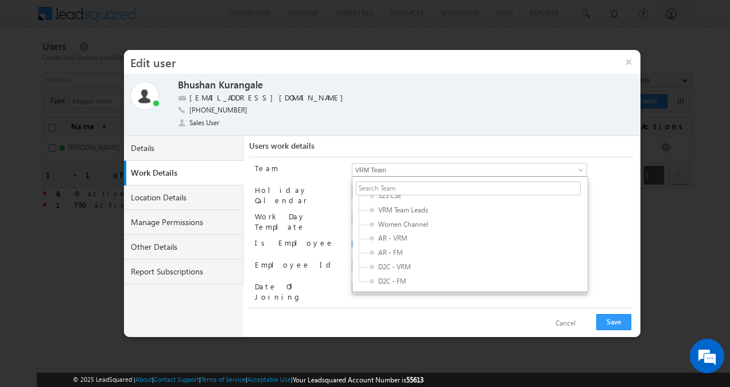
click at [440, 267] on span "D2C - VRM" at bounding box center [424, 267] width 109 height 10
type input "1c823800-0ef4-11f0-b09f-06552295b277"
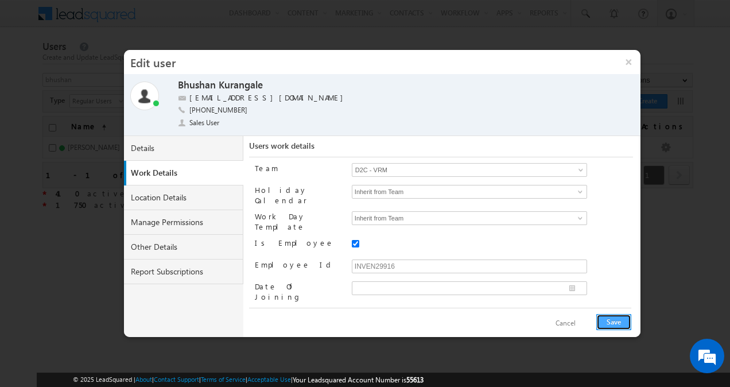
click at [610, 320] on button "Save" at bounding box center [613, 322] width 35 height 16
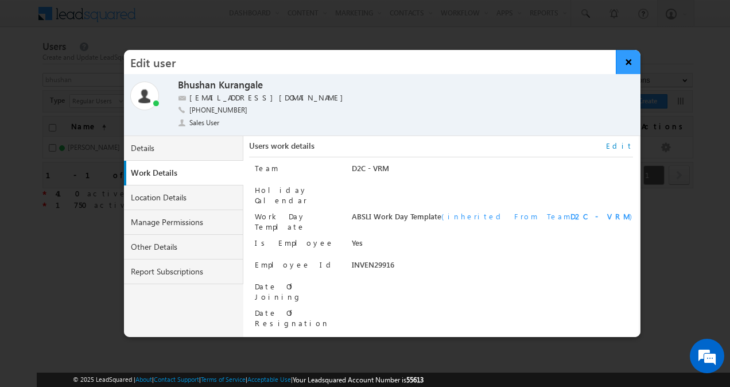
click at [629, 65] on button "×" at bounding box center [628, 62] width 25 height 24
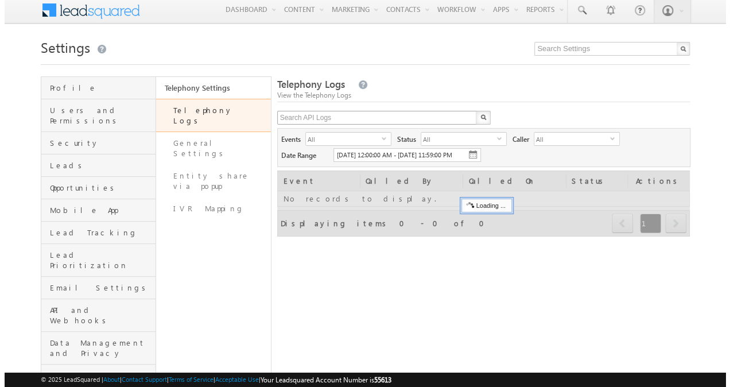
scroll to position [3, 0]
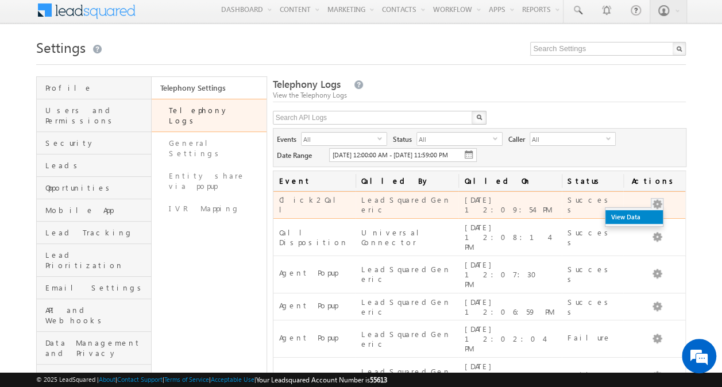
click at [647, 224] on link "View Data" at bounding box center [633, 217] width 57 height 14
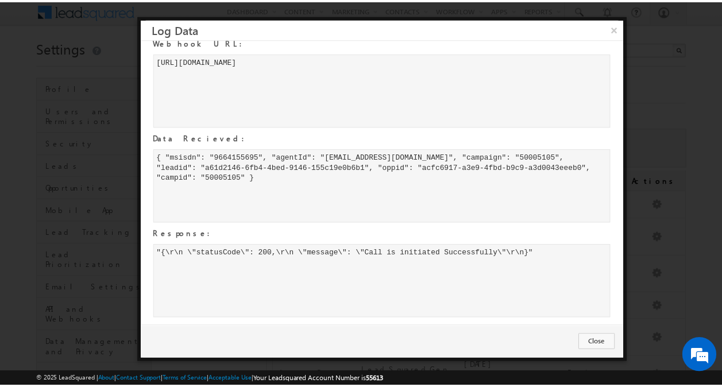
scroll to position [11, 0]
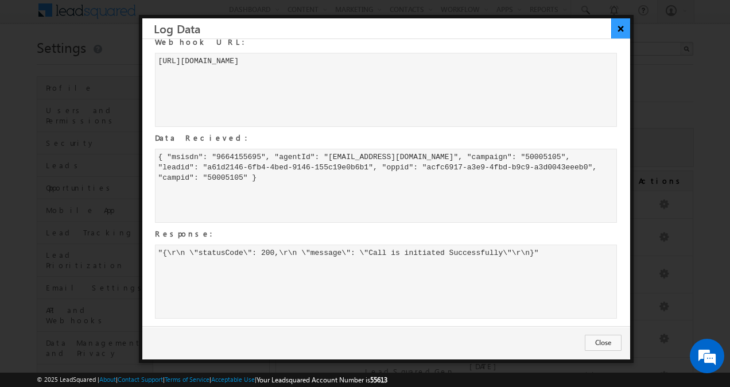
click at [620, 25] on button "×" at bounding box center [620, 28] width 19 height 20
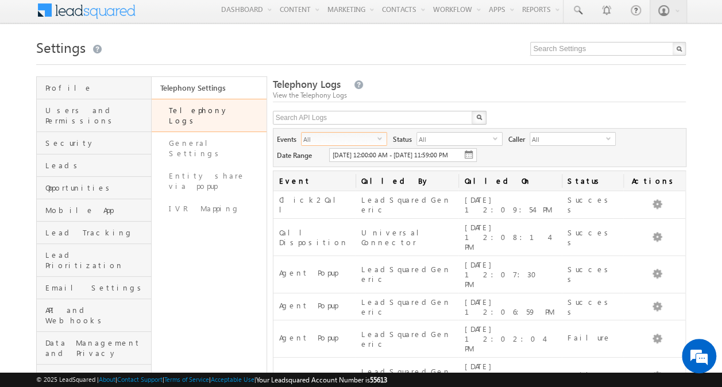
click at [379, 141] on span "select" at bounding box center [381, 143] width 9 height 20
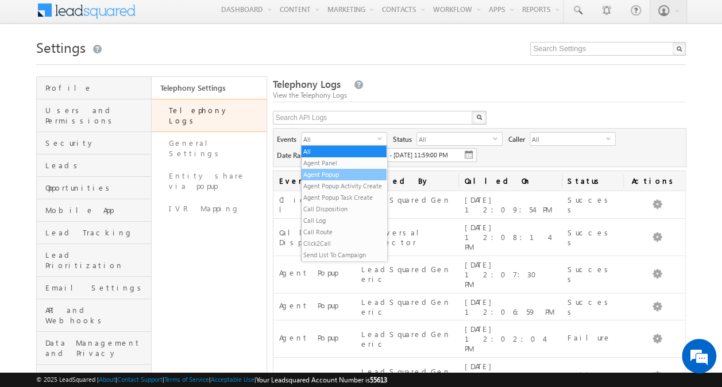
click at [349, 174] on li "Agent Popup" at bounding box center [343, 174] width 85 height 11
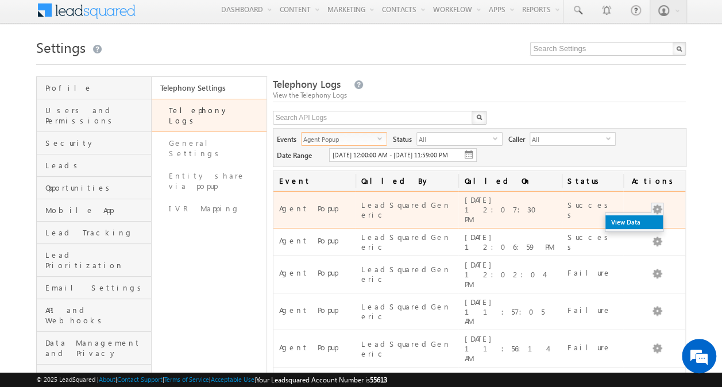
click at [646, 224] on link "View Data" at bounding box center [633, 222] width 57 height 14
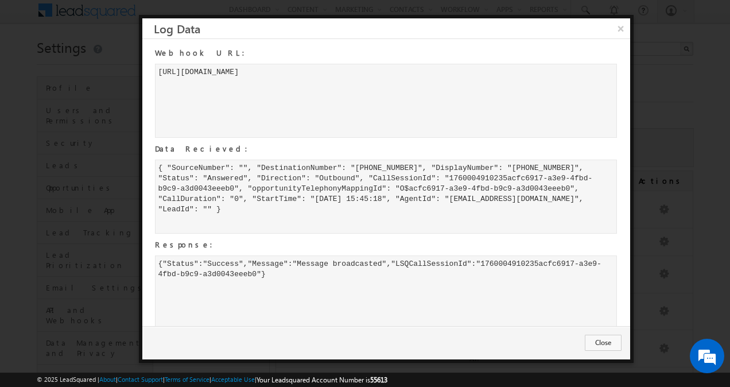
drag, startPoint x: 467, startPoint y: 200, endPoint x: 458, endPoint y: 216, distance: 18.5
click at [458, 216] on div "{ "SourceNumber": "", "DestinationNumber": "[PHONE_NUMBER]", "DisplayNumber": "…" at bounding box center [386, 197] width 463 height 74
click at [599, 343] on button "Close" at bounding box center [603, 343] width 37 height 16
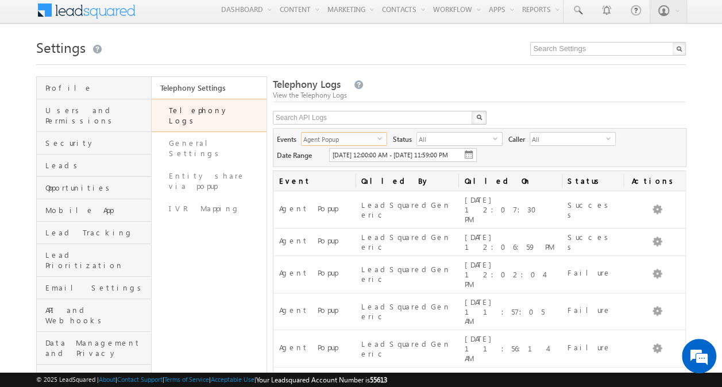
click at [377, 139] on span "Agent Popup" at bounding box center [339, 139] width 76 height 13
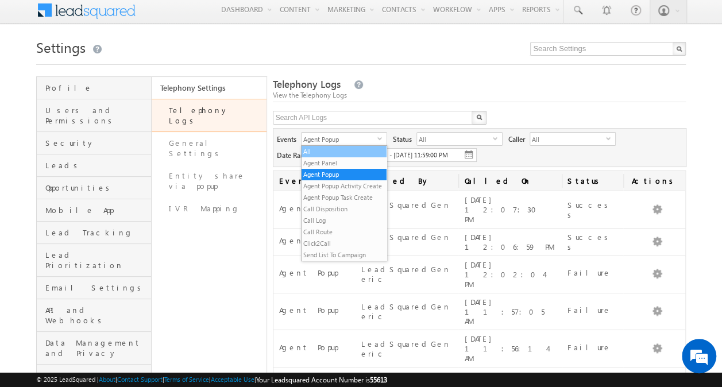
click at [351, 150] on li "All" at bounding box center [343, 151] width 85 height 11
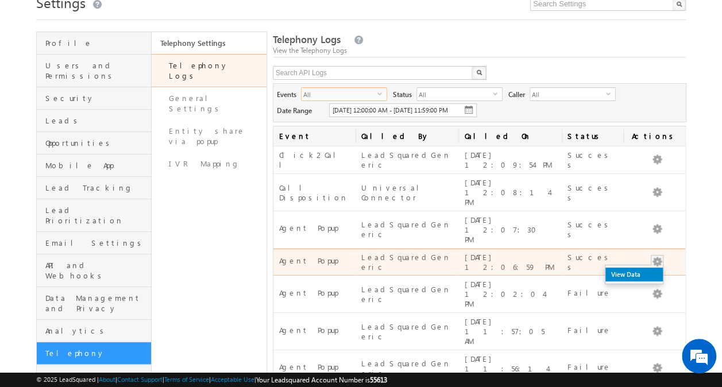
scroll to position [49, 0]
click at [644, 267] on link "View Data" at bounding box center [633, 274] width 57 height 14
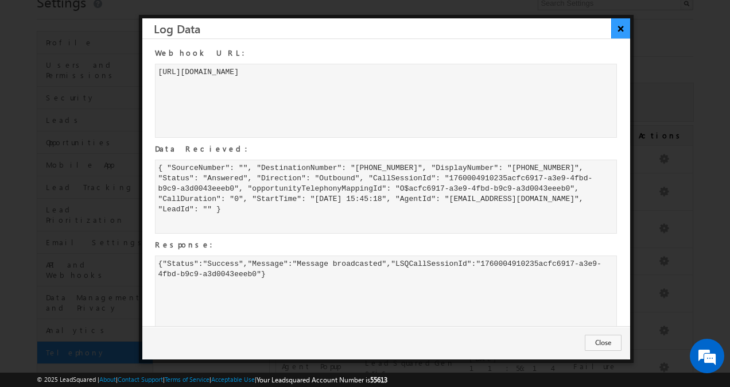
click at [620, 32] on button "×" at bounding box center [620, 28] width 19 height 20
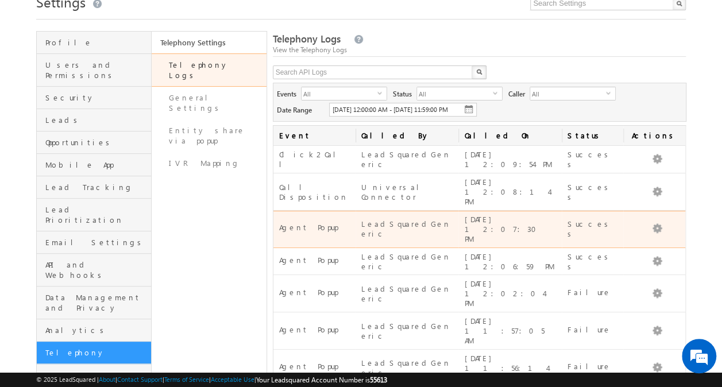
scroll to position [0, 0]
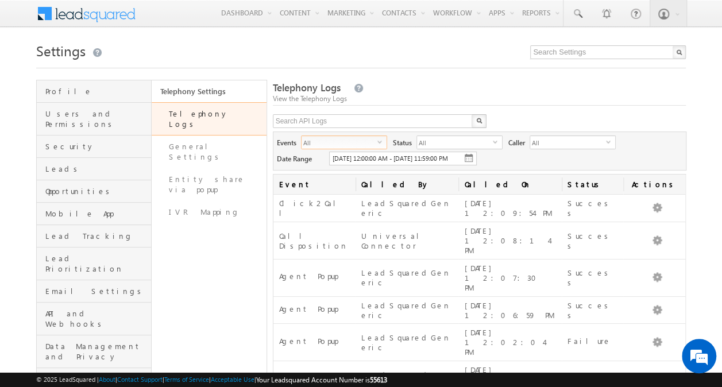
click at [361, 142] on span "All" at bounding box center [339, 142] width 76 height 13
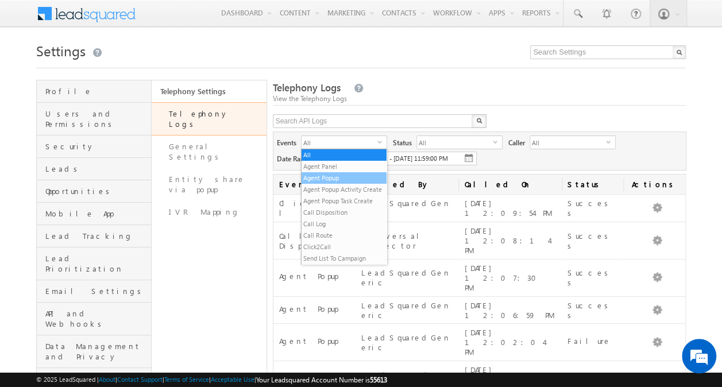
click at [346, 177] on li "Agent Popup" at bounding box center [343, 177] width 85 height 11
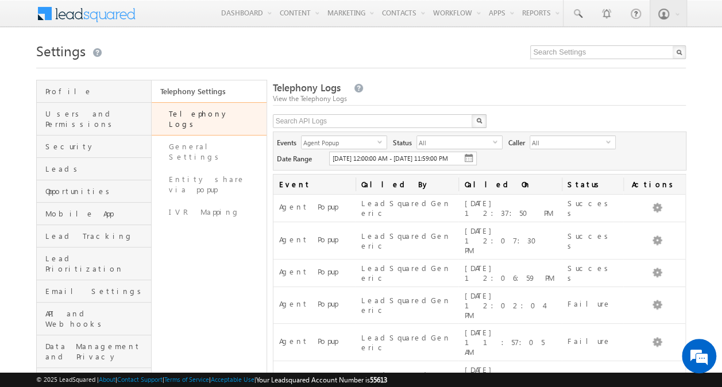
click at [370, 156] on span "[DATE] 12:00:00 AM - [DATE] 11:59:00 PM" at bounding box center [389, 157] width 115 height 7
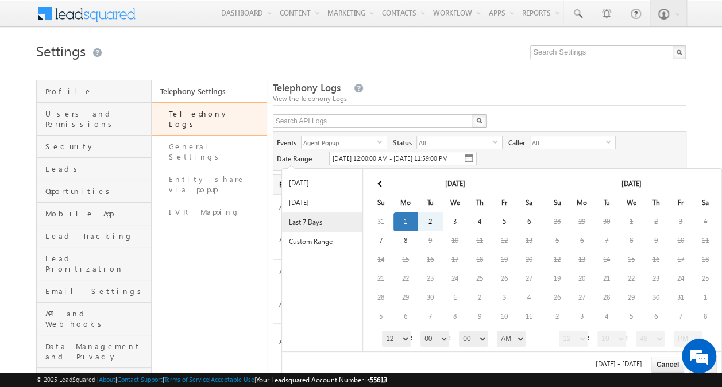
click at [331, 226] on li "Last 7 Days" at bounding box center [322, 222] width 80 height 20
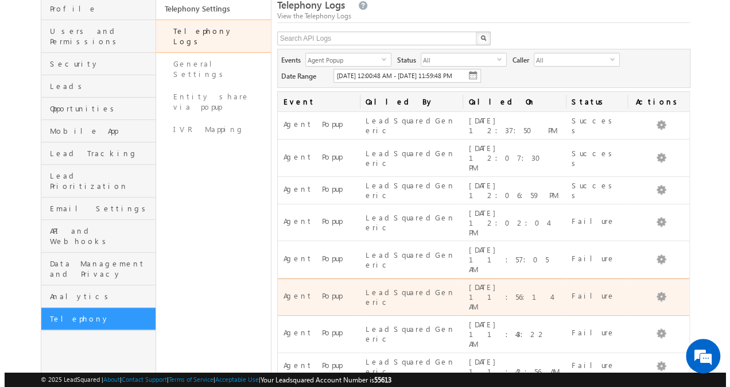
scroll to position [80, 0]
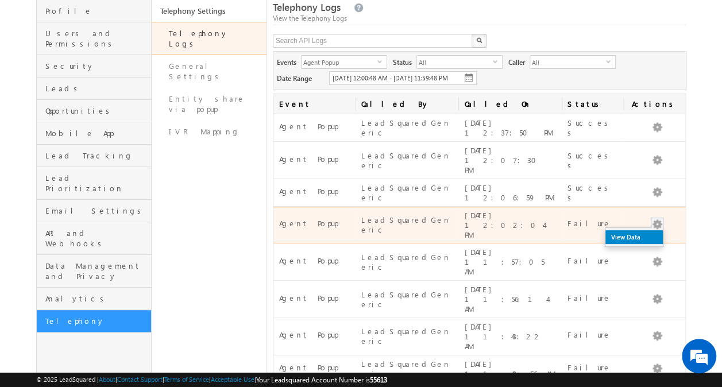
click at [646, 230] on link "View Data" at bounding box center [633, 237] width 57 height 14
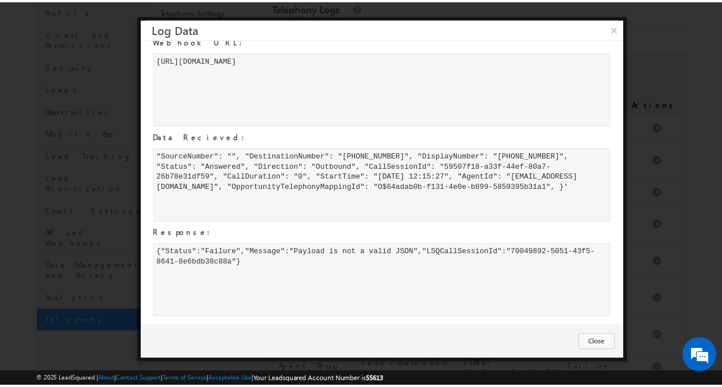
scroll to position [0, 0]
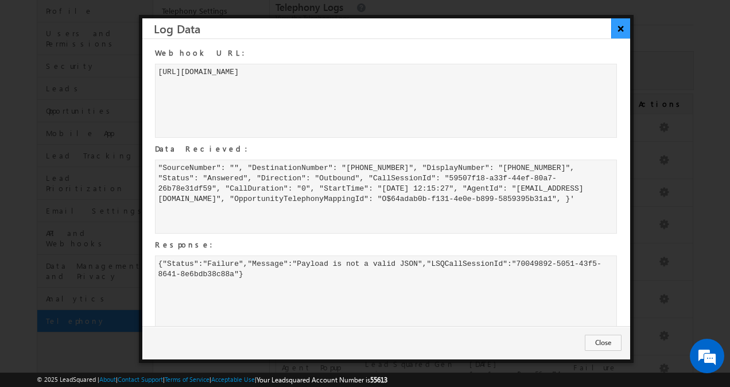
click at [618, 30] on button "×" at bounding box center [620, 28] width 19 height 20
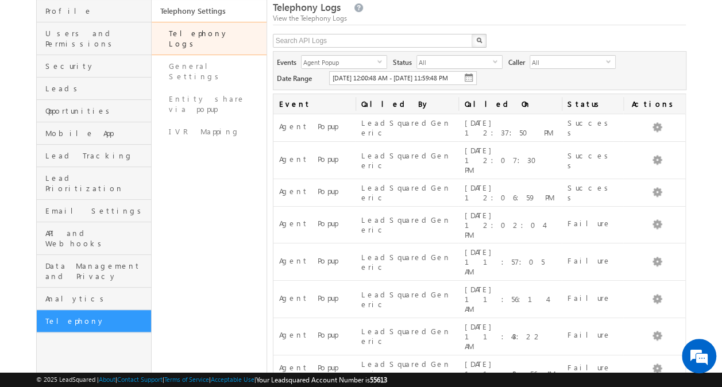
click at [441, 76] on span "10/04/2025 12:00:48 AM - 10/10/2025 11:59:48 PM" at bounding box center [389, 77] width 115 height 7
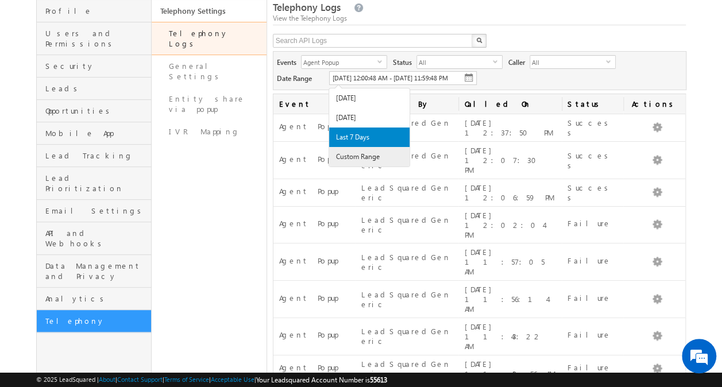
click at [379, 156] on li "Custom Range" at bounding box center [369, 157] width 80 height 20
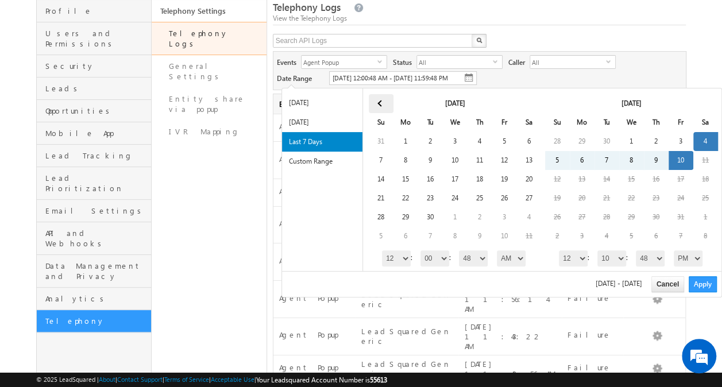
click at [382, 102] on th at bounding box center [381, 103] width 25 height 19
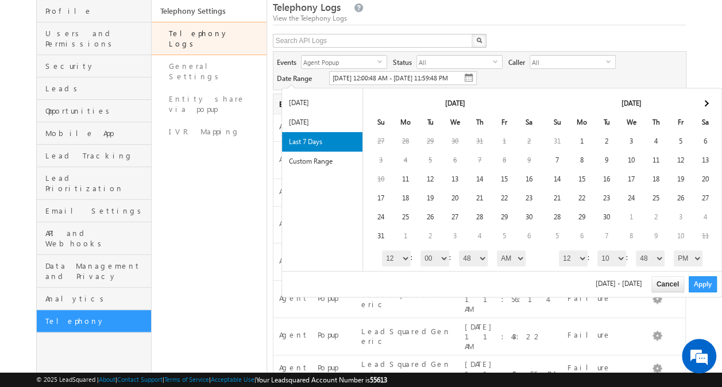
click at [382, 102] on th at bounding box center [381, 103] width 25 height 19
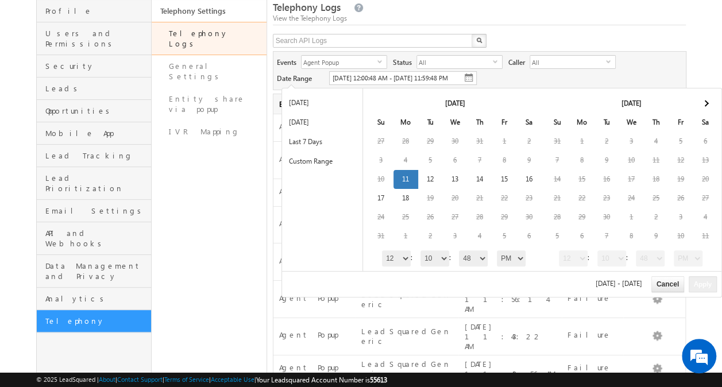
click at [441, 77] on span "10/04/2025 12:00:48 AM - 10/10/2025 11:59:48 PM" at bounding box center [389, 77] width 115 height 7
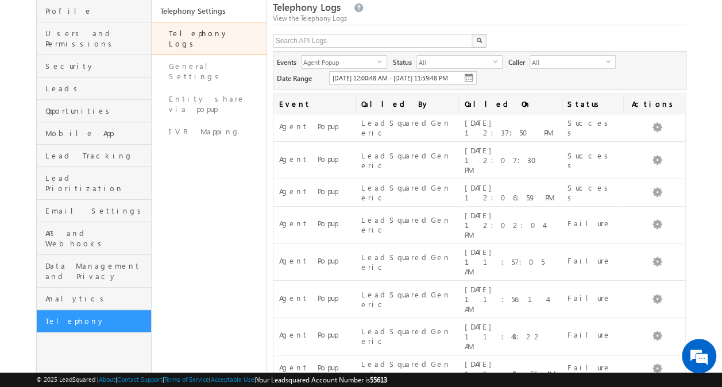
click at [441, 77] on span "10/04/2025 12:00:48 AM - 10/10/2025 11:59:48 PM" at bounding box center [389, 77] width 115 height 7
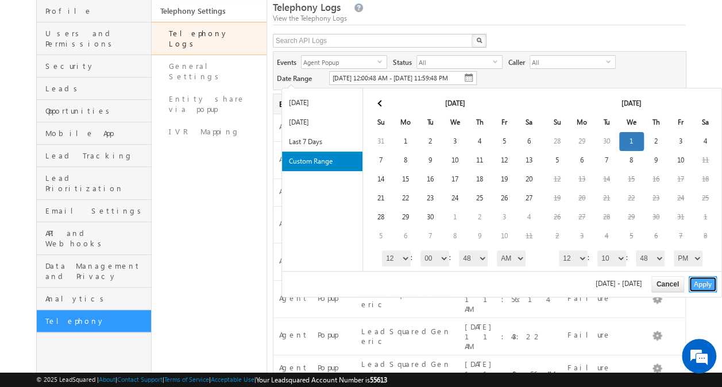
click at [701, 277] on button "Apply" at bounding box center [702, 284] width 28 height 16
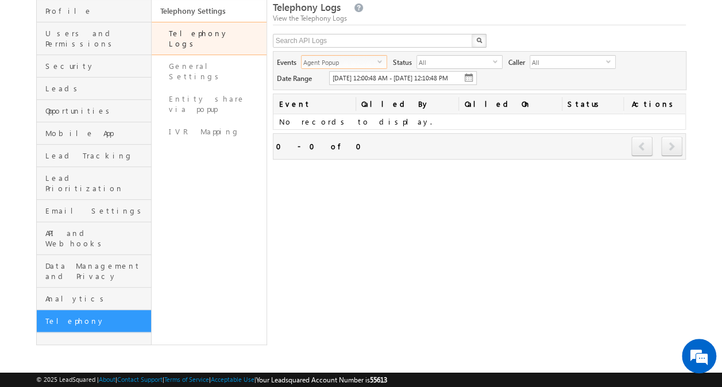
click at [372, 61] on span "Agent Popup" at bounding box center [339, 62] width 76 height 13
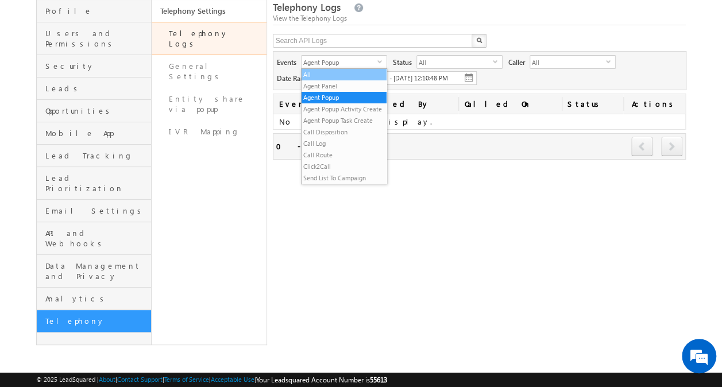
click at [348, 74] on li "All" at bounding box center [343, 74] width 85 height 11
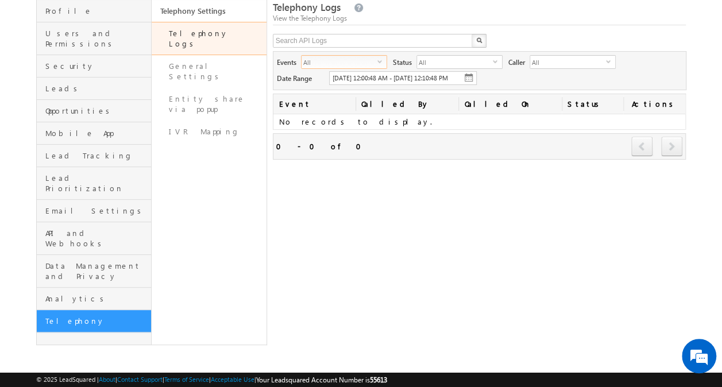
click at [408, 80] on span "10/01/2025 12:00:48 AM - 10/01/2025 12:10:48 PM" at bounding box center [389, 77] width 115 height 7
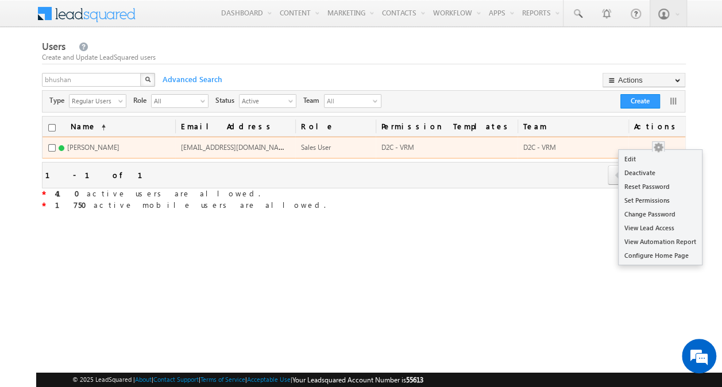
click at [664, 145] on button "button" at bounding box center [657, 147] width 11 height 11
click at [662, 200] on link "Set Permissions" at bounding box center [659, 200] width 83 height 14
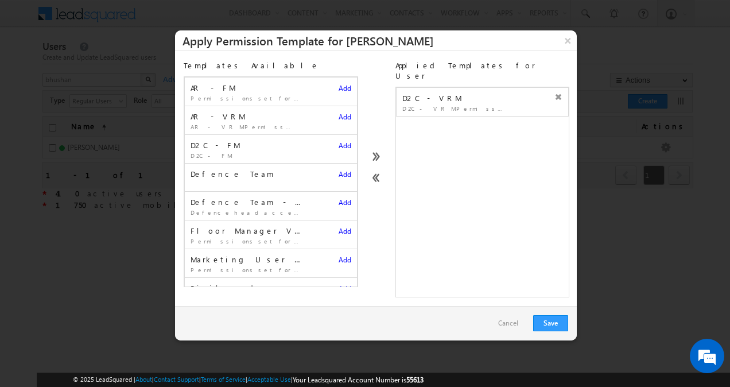
scroll to position [131, 0]
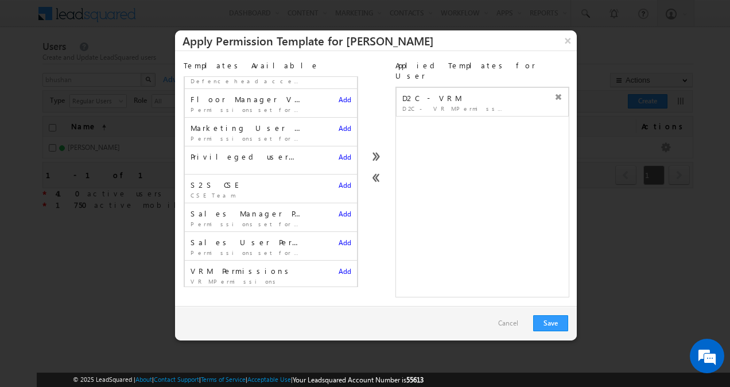
click at [339, 267] on span "Add" at bounding box center [345, 271] width 13 height 9
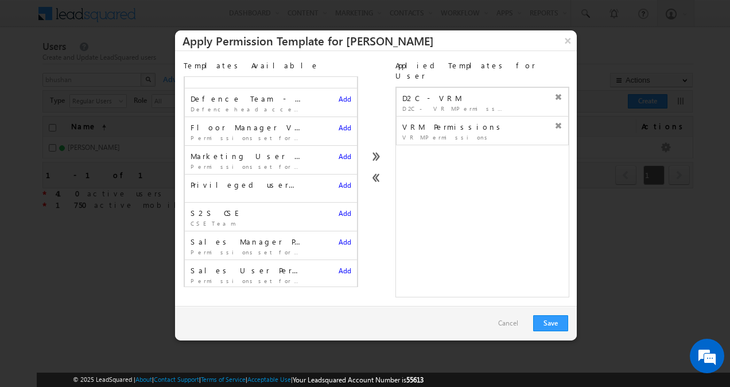
click at [554, 93] on icon at bounding box center [558, 97] width 8 height 8
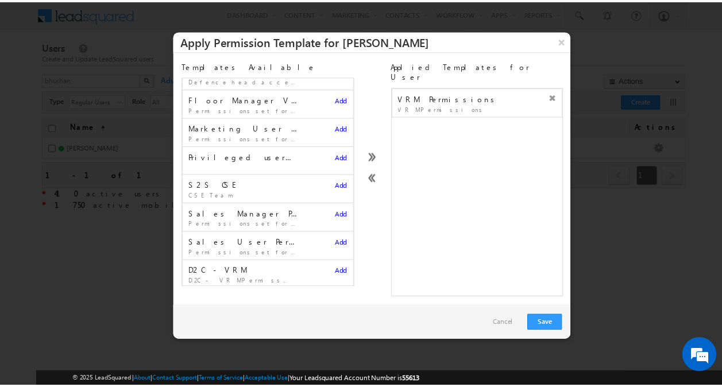
scroll to position [0, 0]
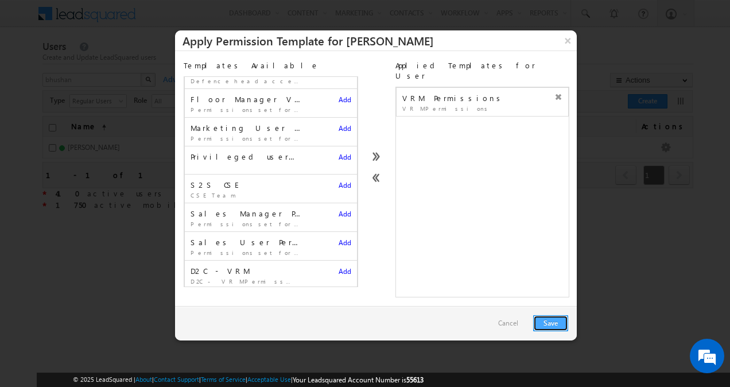
click at [548, 315] on button "Save" at bounding box center [550, 323] width 35 height 16
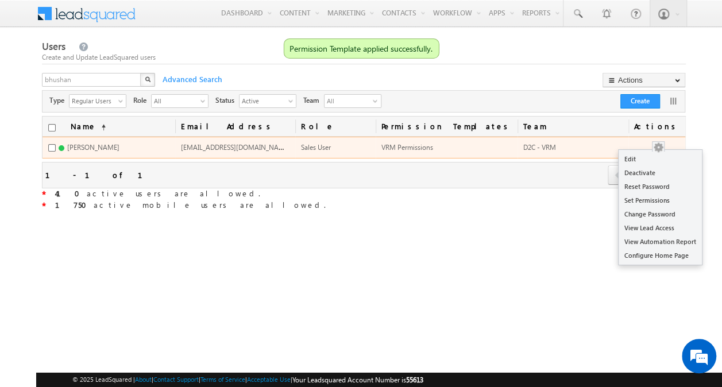
click at [664, 145] on button "button" at bounding box center [657, 147] width 11 height 11
click at [656, 158] on link "Edit" at bounding box center [659, 159] width 83 height 14
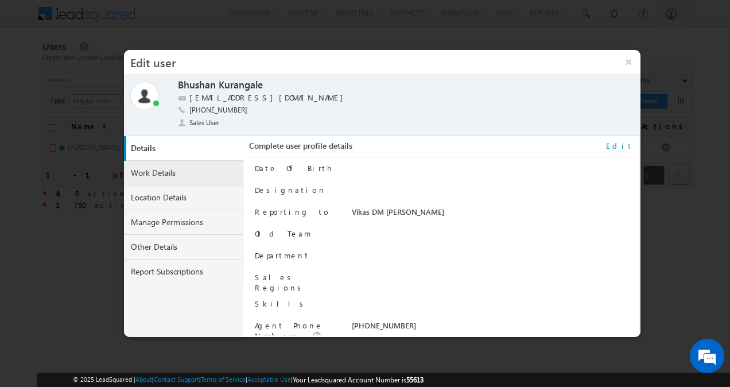
click at [192, 180] on link "Work Details" at bounding box center [183, 173] width 119 height 25
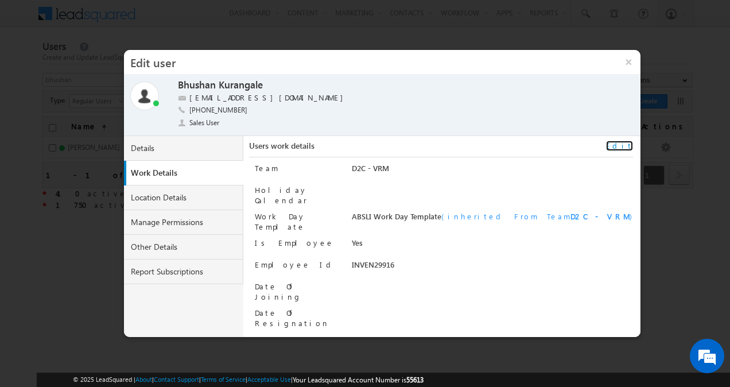
click at [626, 146] on link "Edit" at bounding box center [619, 146] width 27 height 10
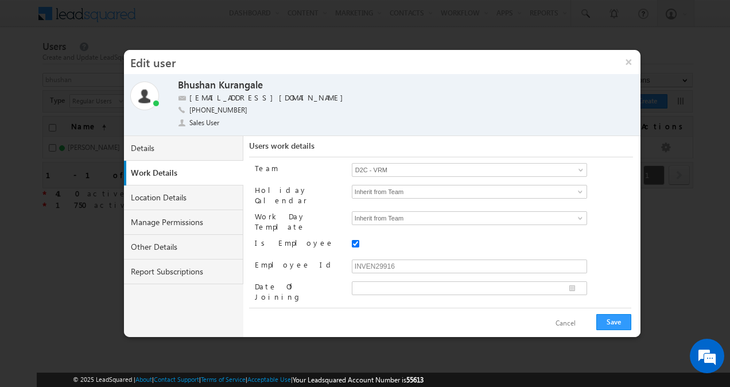
click at [571, 166] on link "D2C - VRM" at bounding box center [469, 170] width 235 height 14
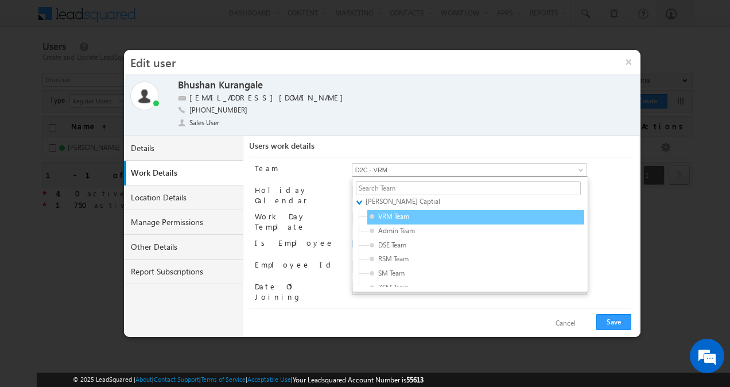
click at [501, 215] on div "VRM Team" at bounding box center [475, 217] width 217 height 14
type input "63947d49-95ef-11eb-b051-02c8554500f4"
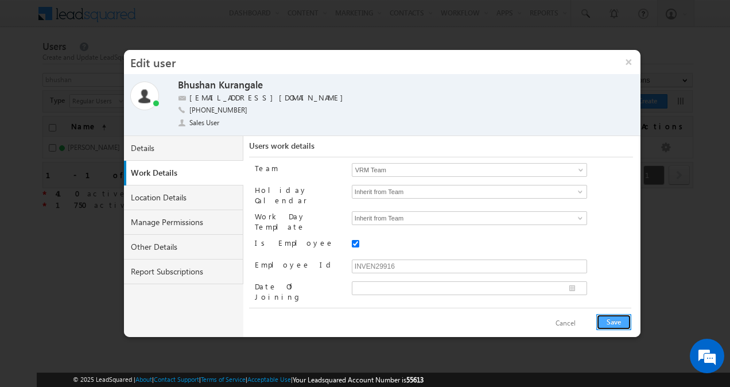
click at [608, 314] on button "Save" at bounding box center [613, 322] width 35 height 16
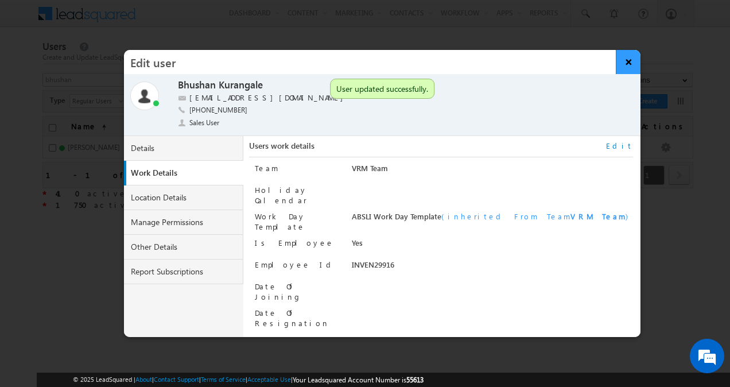
click at [627, 65] on button "×" at bounding box center [628, 62] width 25 height 24
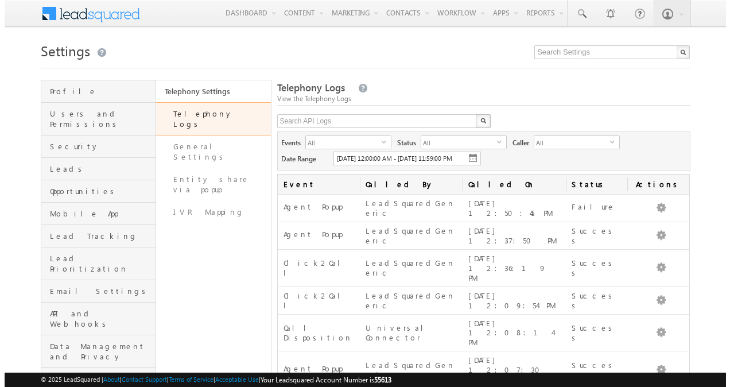
scroll to position [80, 0]
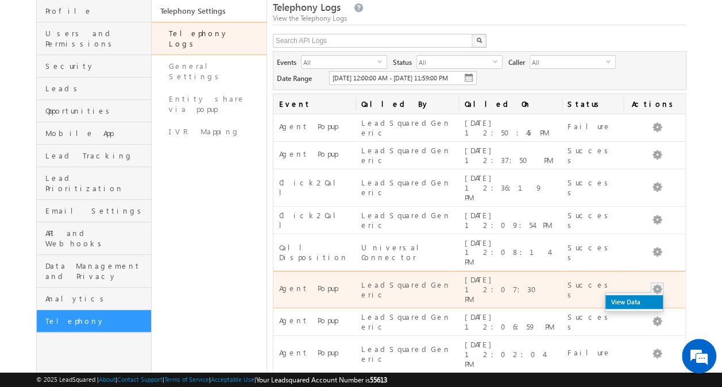
click at [647, 295] on link "View Data" at bounding box center [633, 302] width 57 height 14
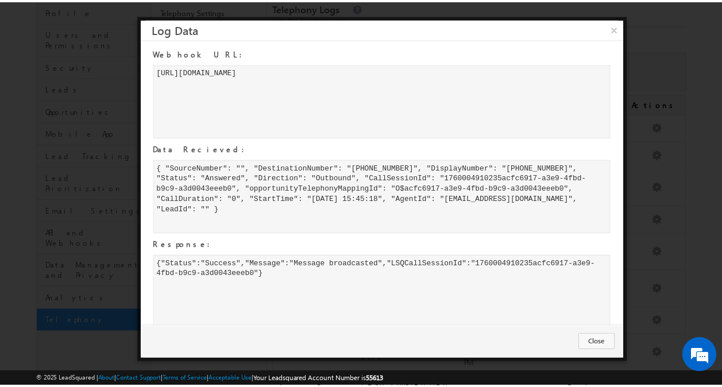
scroll to position [0, 0]
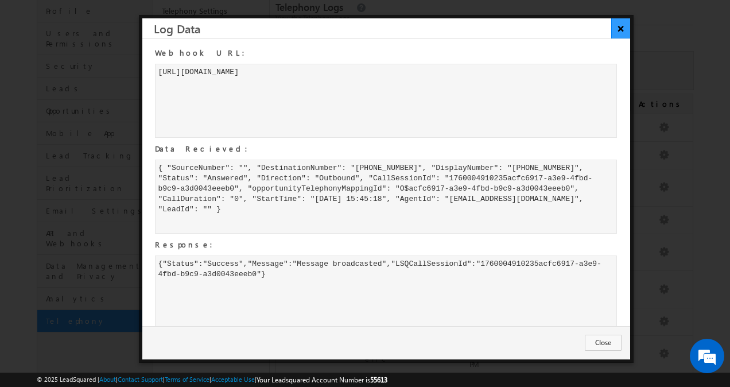
click at [626, 30] on button "×" at bounding box center [620, 28] width 19 height 20
